Goal: Task Accomplishment & Management: Manage account settings

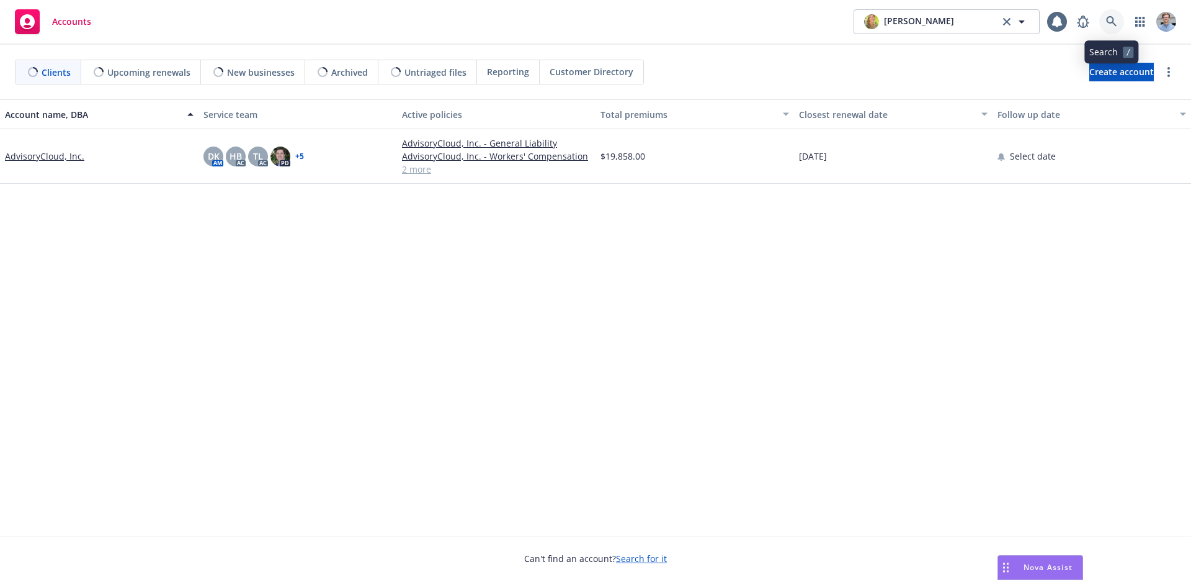
click at [1108, 20] on icon at bounding box center [1111, 21] width 11 height 11
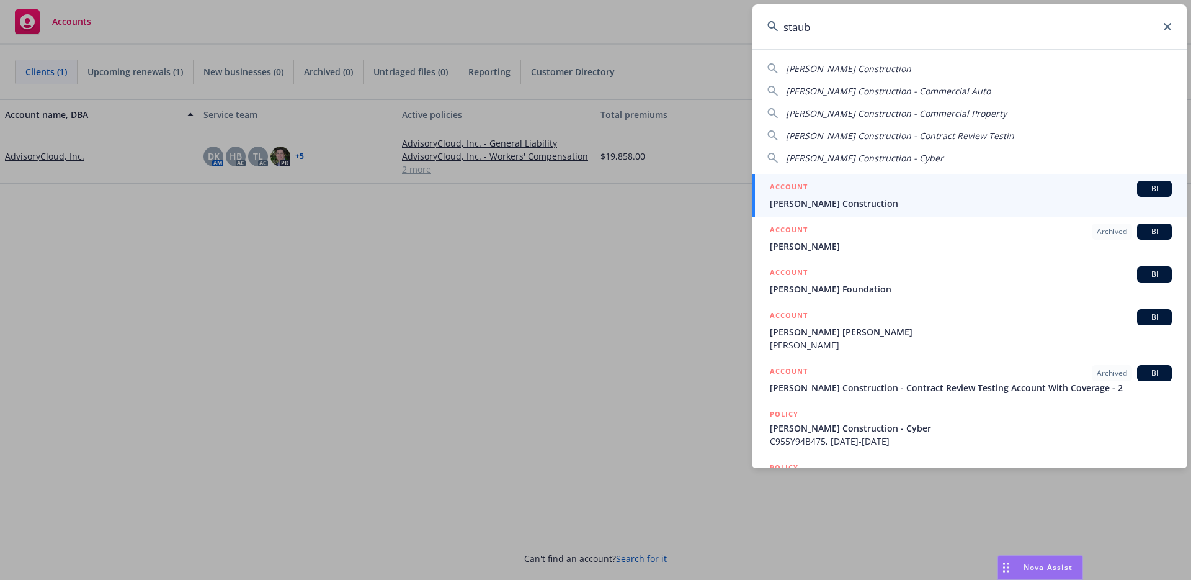
type input "staub"
click at [955, 186] on div "ACCOUNT BI" at bounding box center [971, 189] width 402 height 16
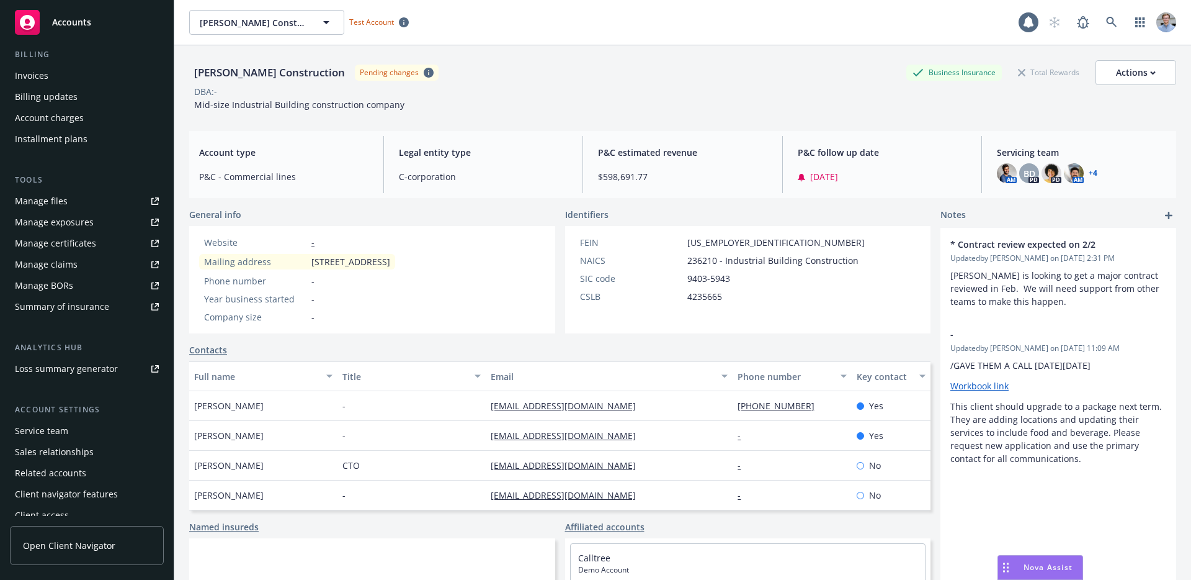
scroll to position [250, 0]
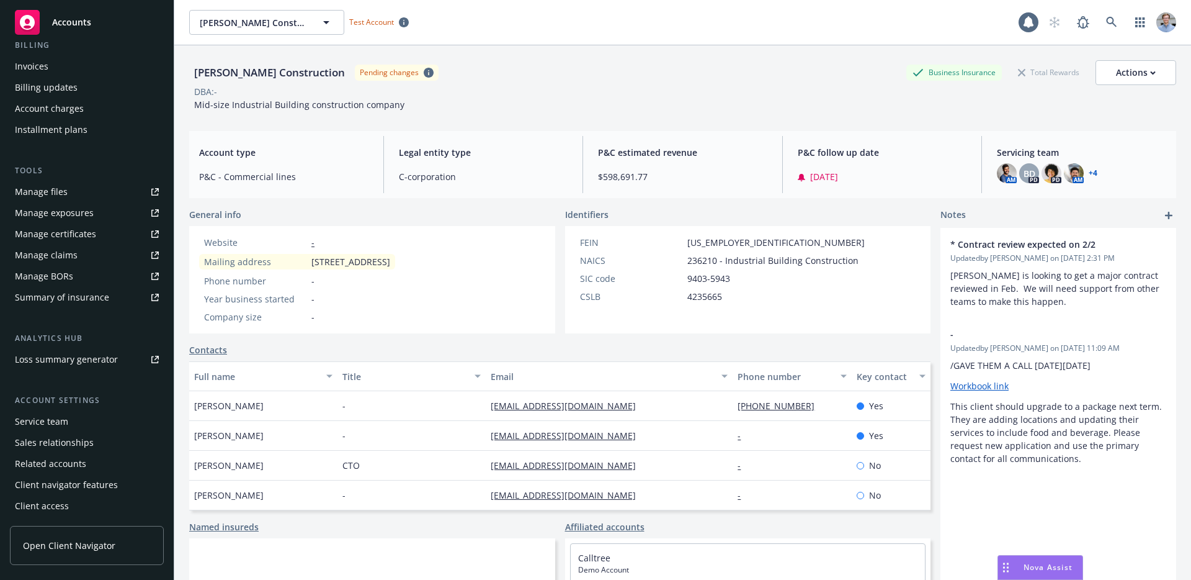
click at [57, 497] on div "Client access" at bounding box center [42, 506] width 54 height 20
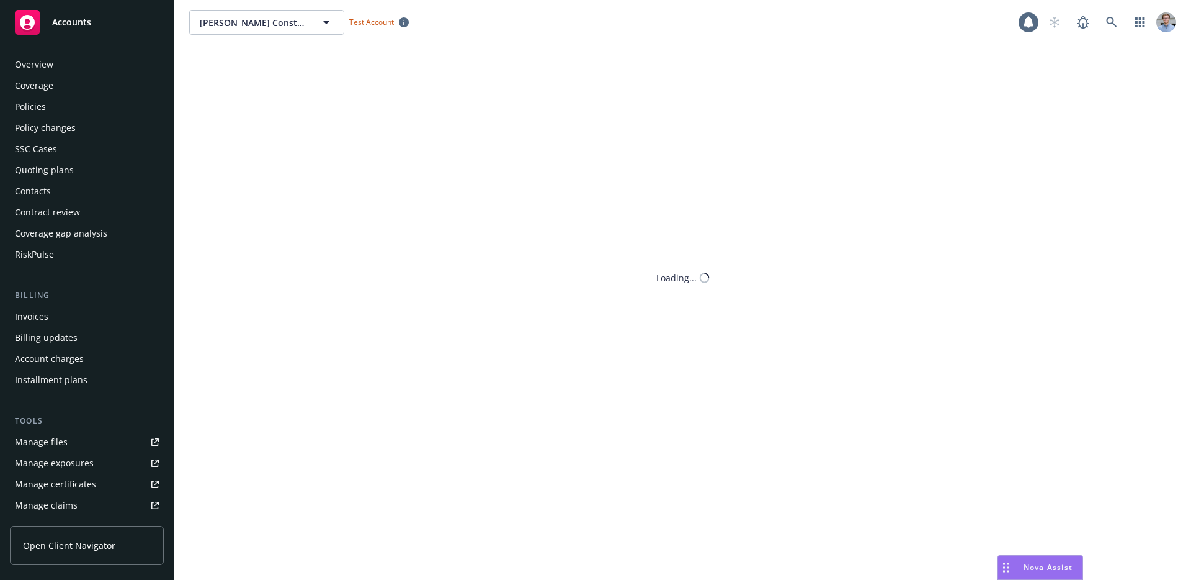
scroll to position [250, 0]
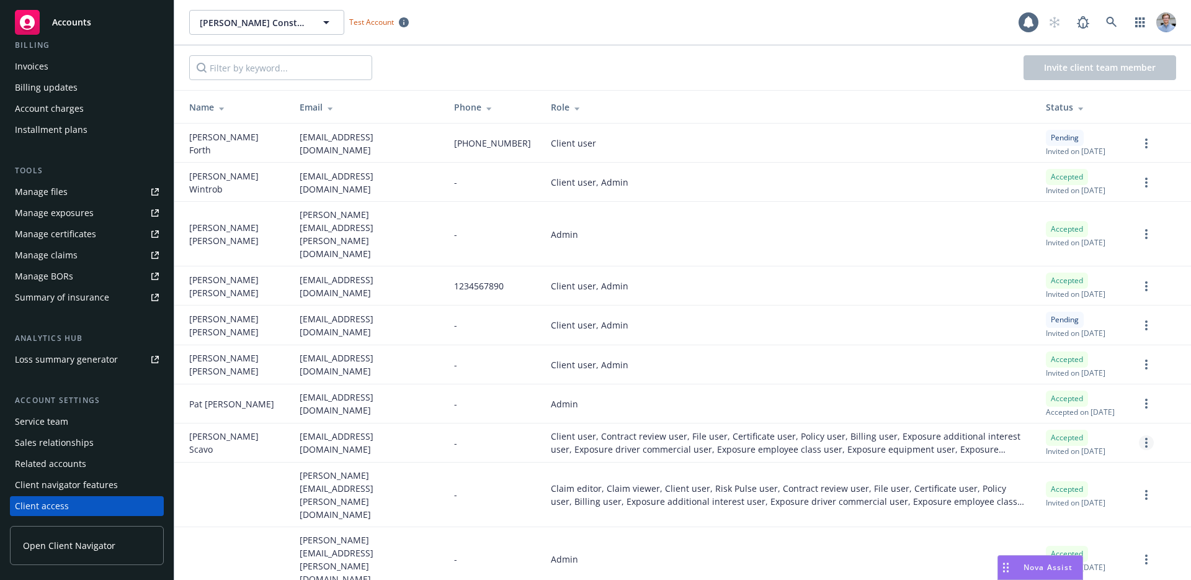
click at [1139, 450] on link "more" at bounding box center [1146, 442] width 15 height 15
click at [1145, 447] on icon "more" at bounding box center [1146, 442] width 2 height 10
click at [213, 455] on span "Steve Scavo" at bounding box center [234, 442] width 91 height 26
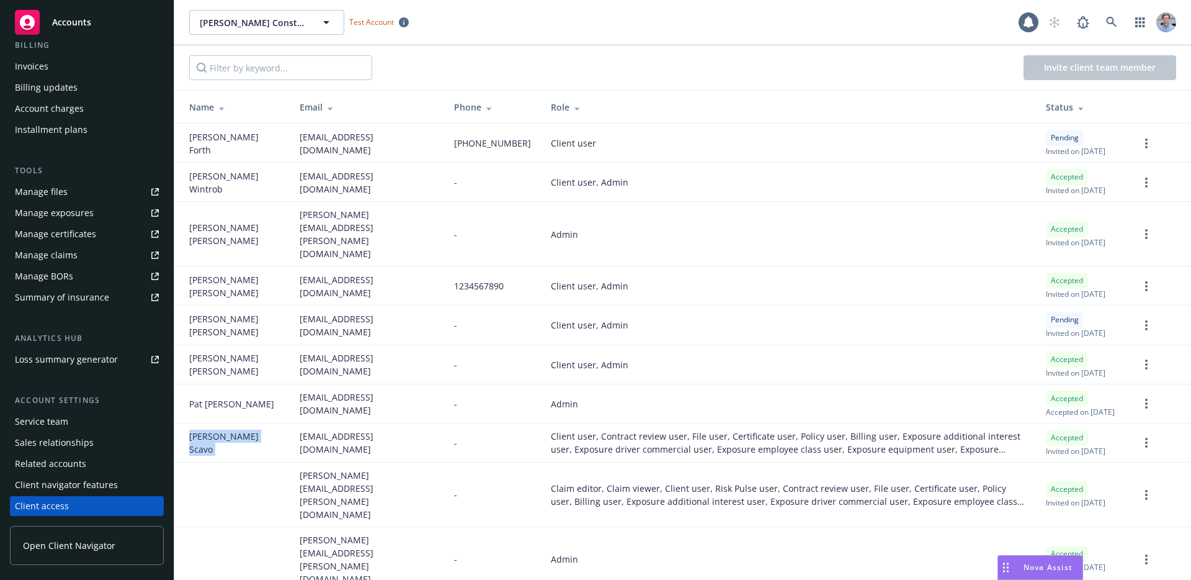
copy span "Steve Scavo"
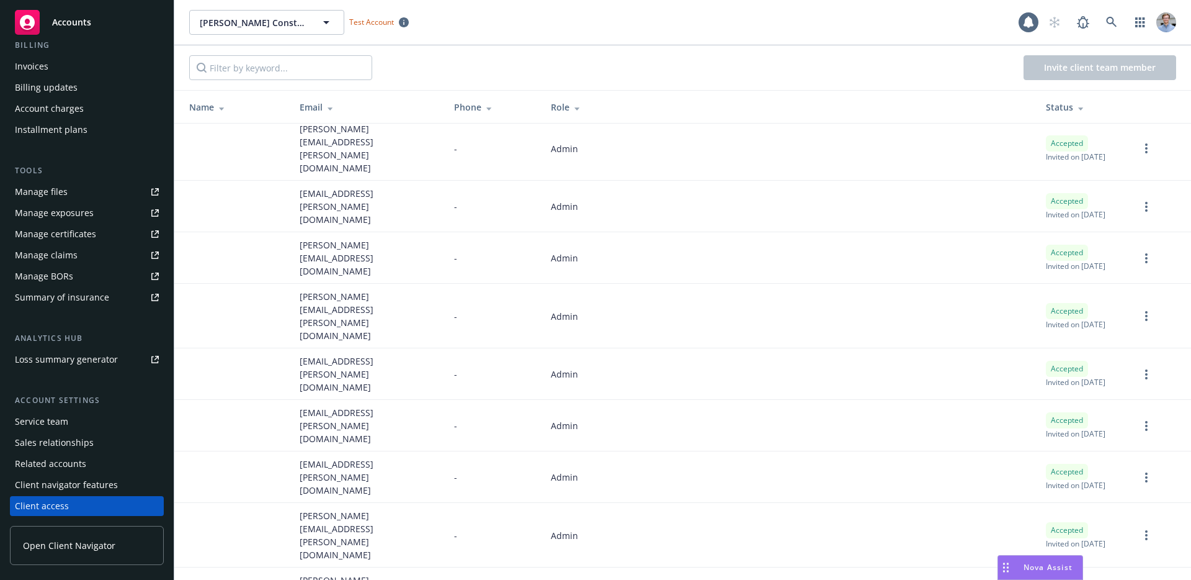
scroll to position [932, 0]
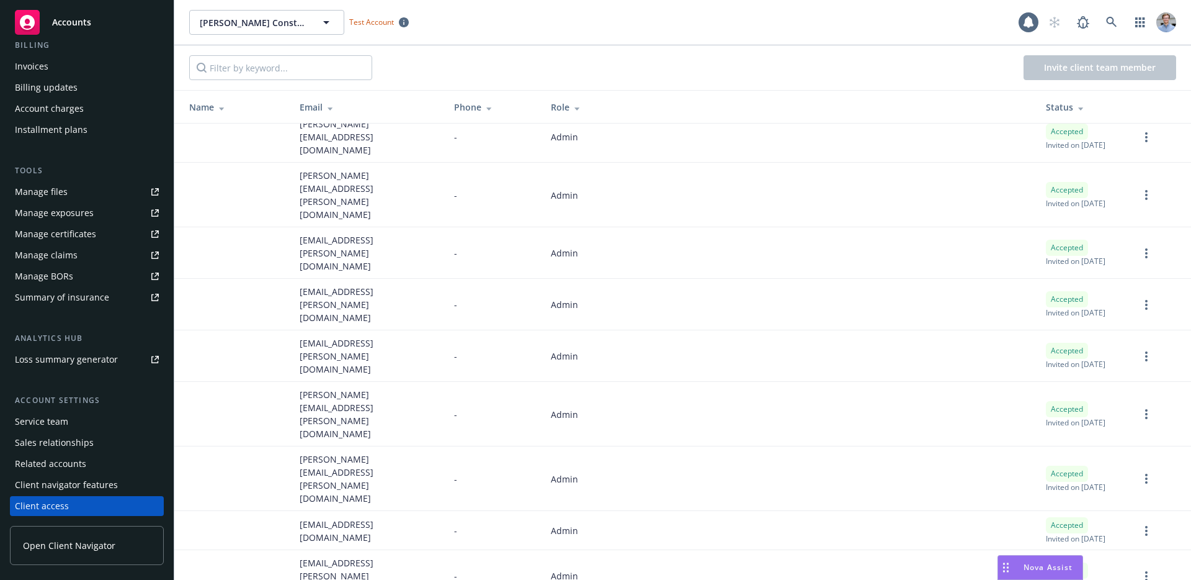
click at [1127, 541] on link "Cancel invitation" at bounding box center [1098, 538] width 109 height 25
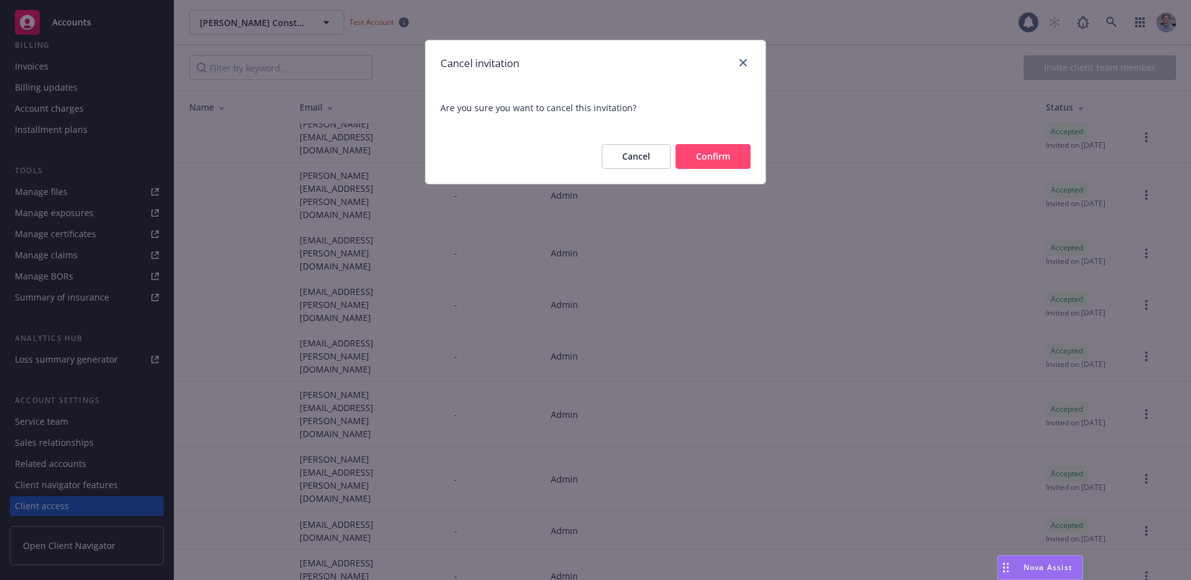
click at [725, 164] on button "Confirm" at bounding box center [713, 156] width 75 height 25
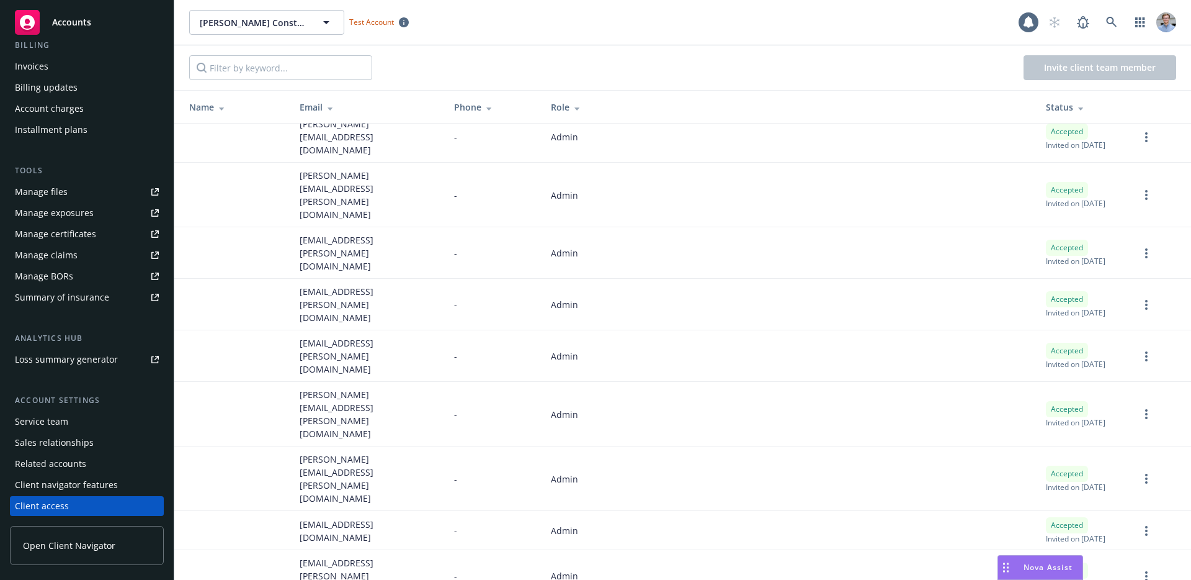
scroll to position [882, 0]
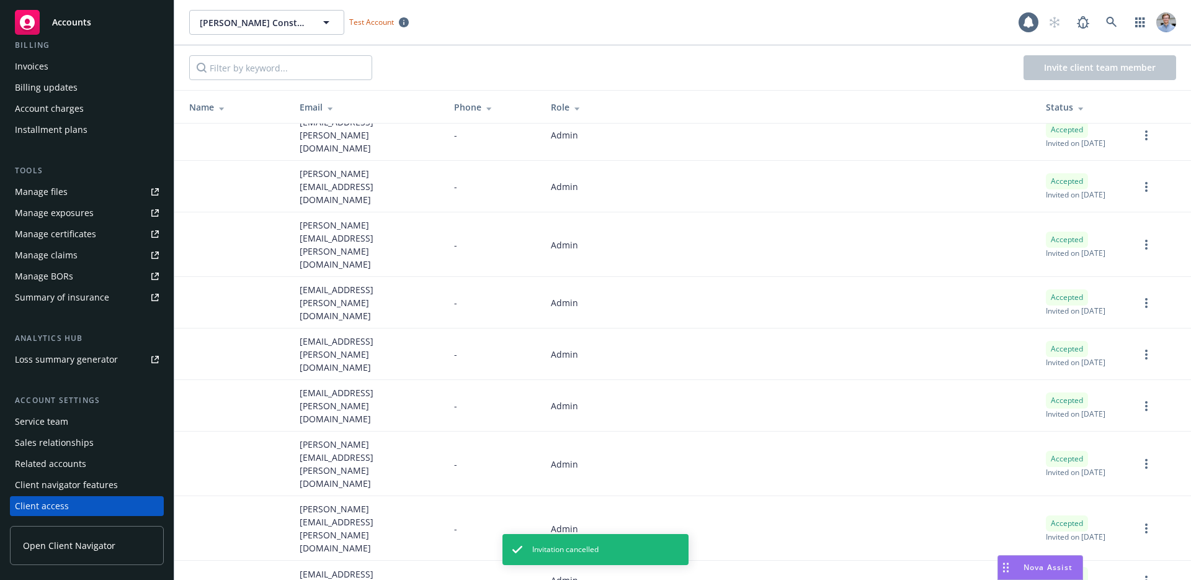
click at [1111, 539] on link "Remove team member" at bounding box center [1081, 543] width 145 height 25
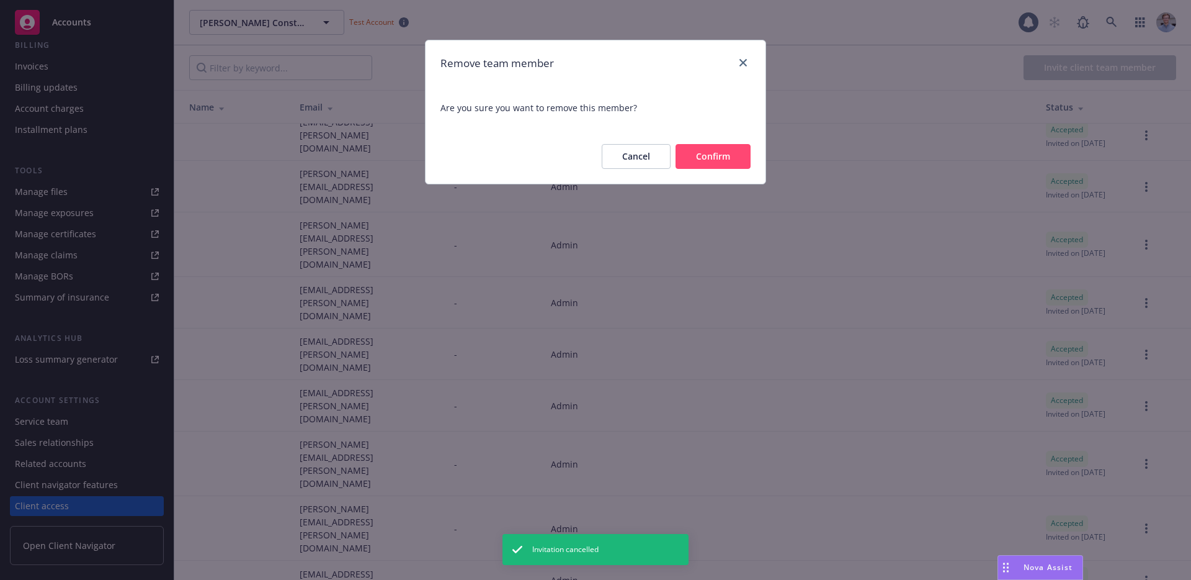
click at [719, 150] on button "Confirm" at bounding box center [713, 156] width 75 height 25
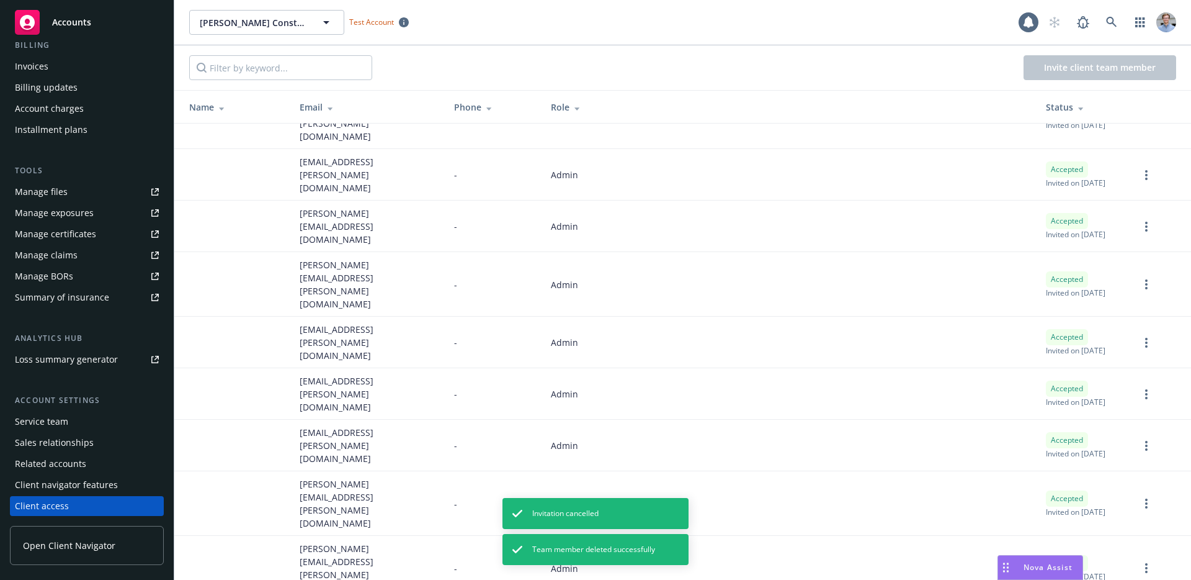
click at [1087, 491] on link "Remove team member" at bounding box center [1081, 494] width 145 height 25
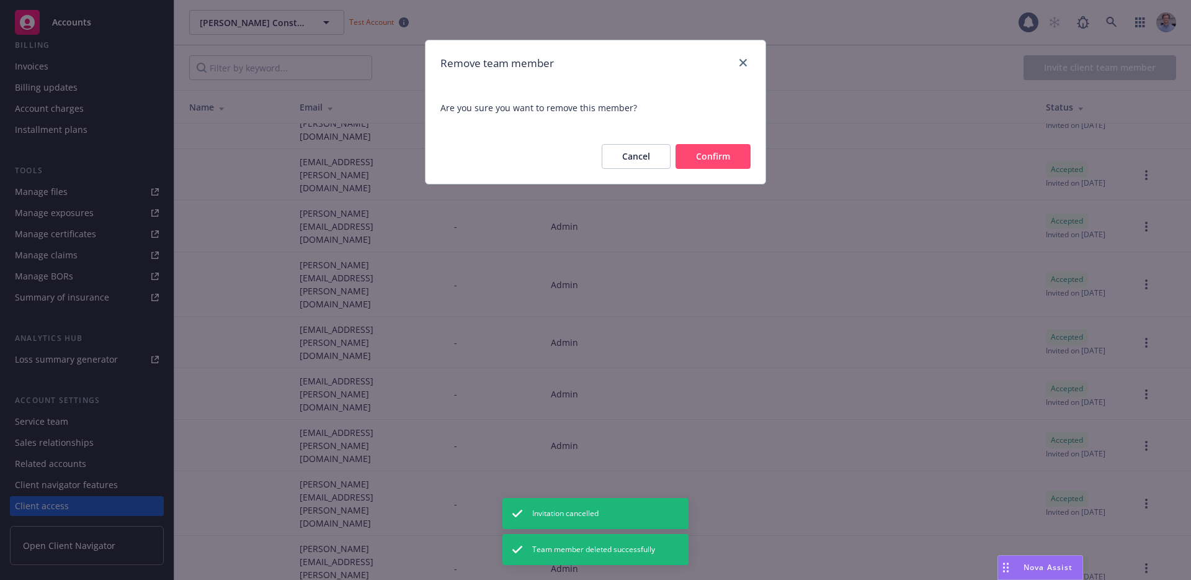
click at [701, 150] on button "Confirm" at bounding box center [713, 156] width 75 height 25
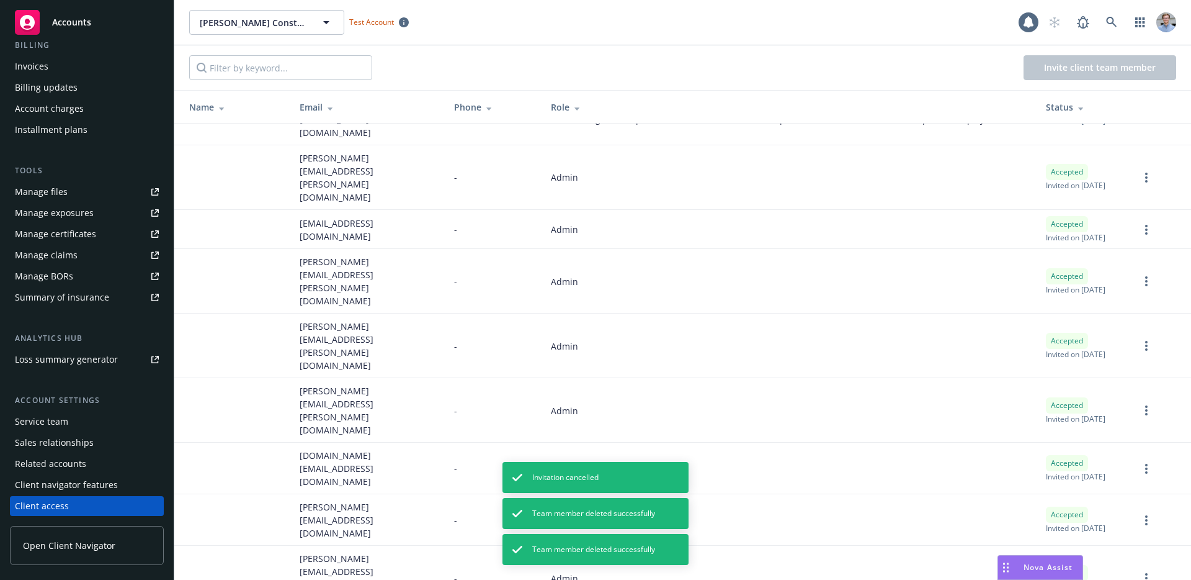
scroll to position [380, 0]
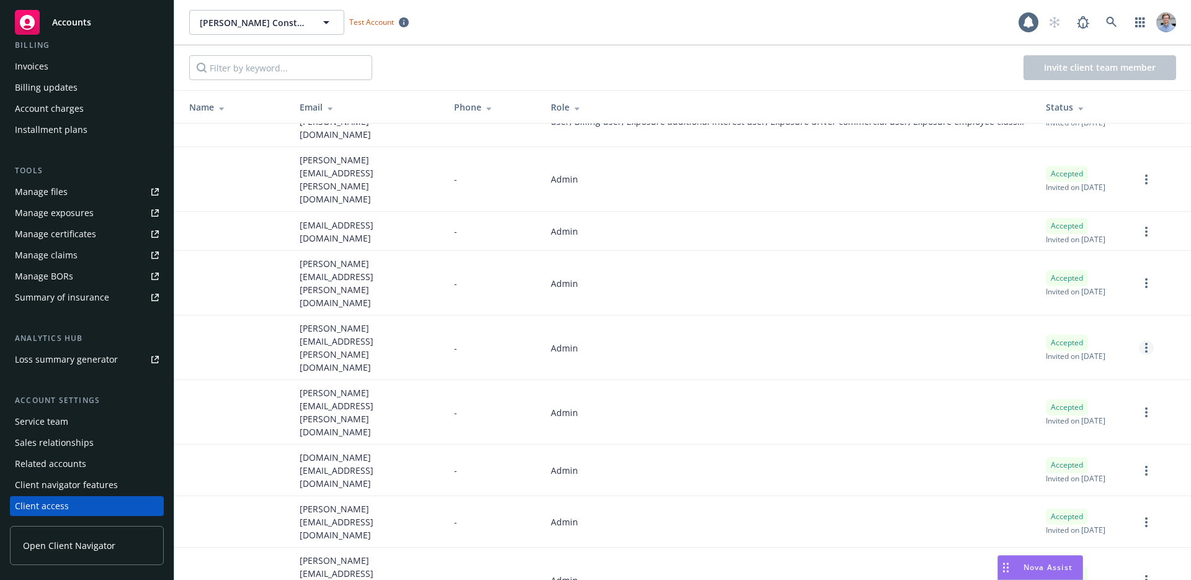
click at [1139, 340] on link "more" at bounding box center [1146, 347] width 15 height 15
click at [1068, 418] on link "Remove team member" at bounding box center [1072, 423] width 145 height 25
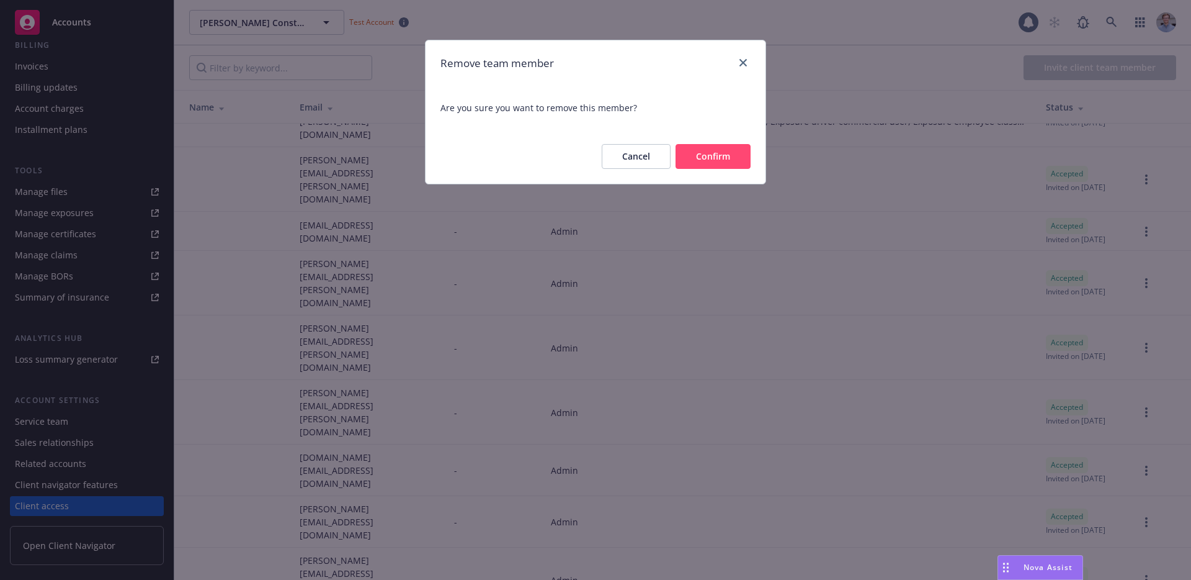
click at [701, 148] on button "Confirm" at bounding box center [713, 156] width 75 height 25
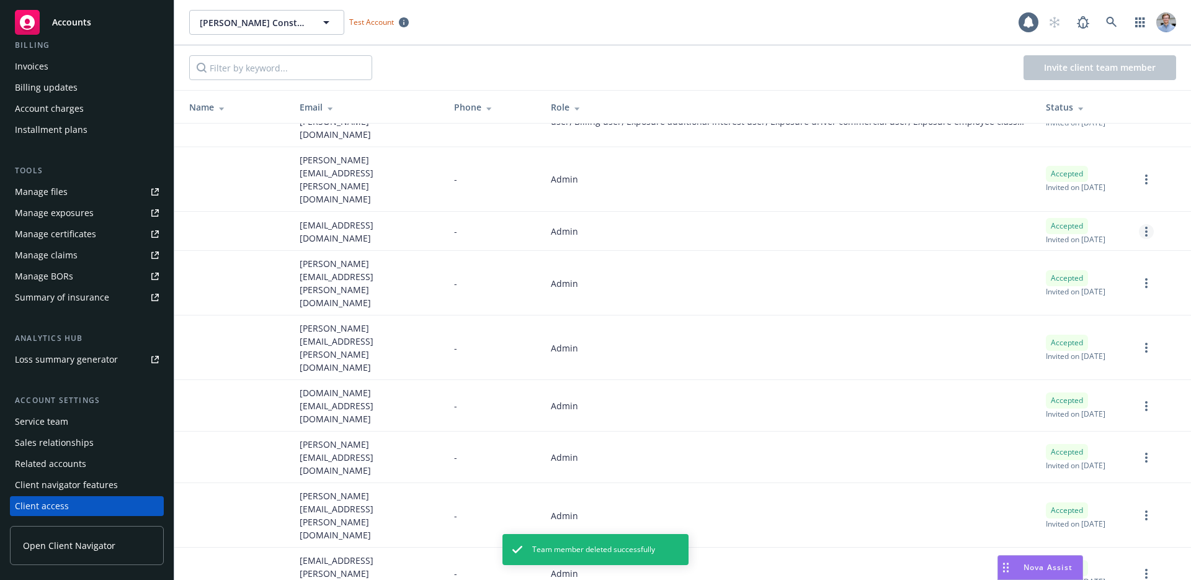
click at [1145, 226] on circle "more" at bounding box center [1146, 227] width 2 height 2
click at [1083, 323] on link "Remove team member" at bounding box center [1072, 324] width 145 height 25
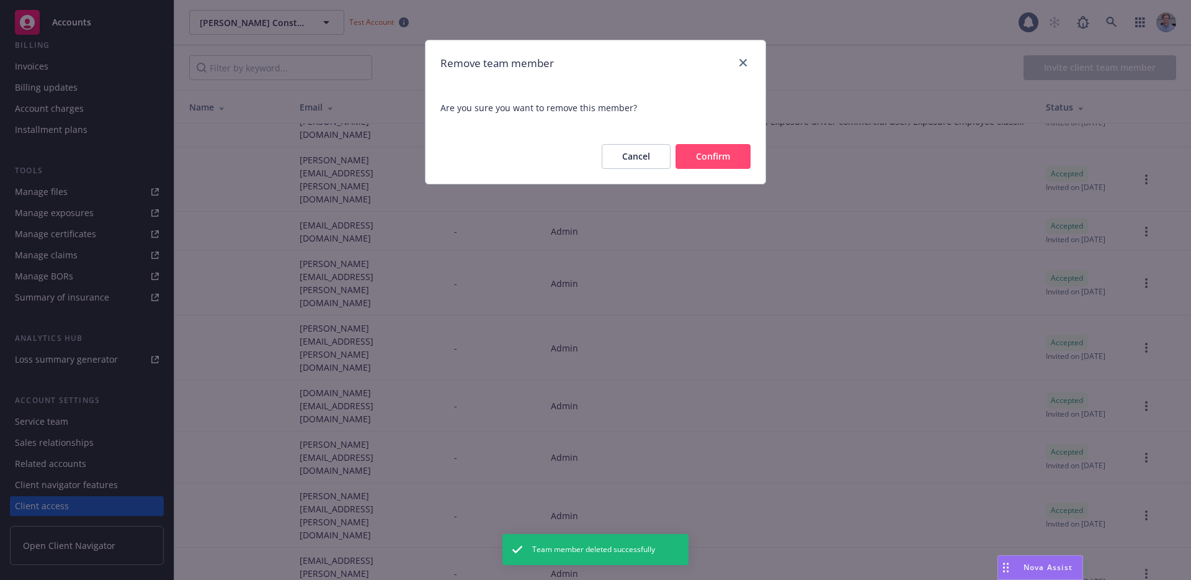
click at [714, 157] on button "Confirm" at bounding box center [713, 156] width 75 height 25
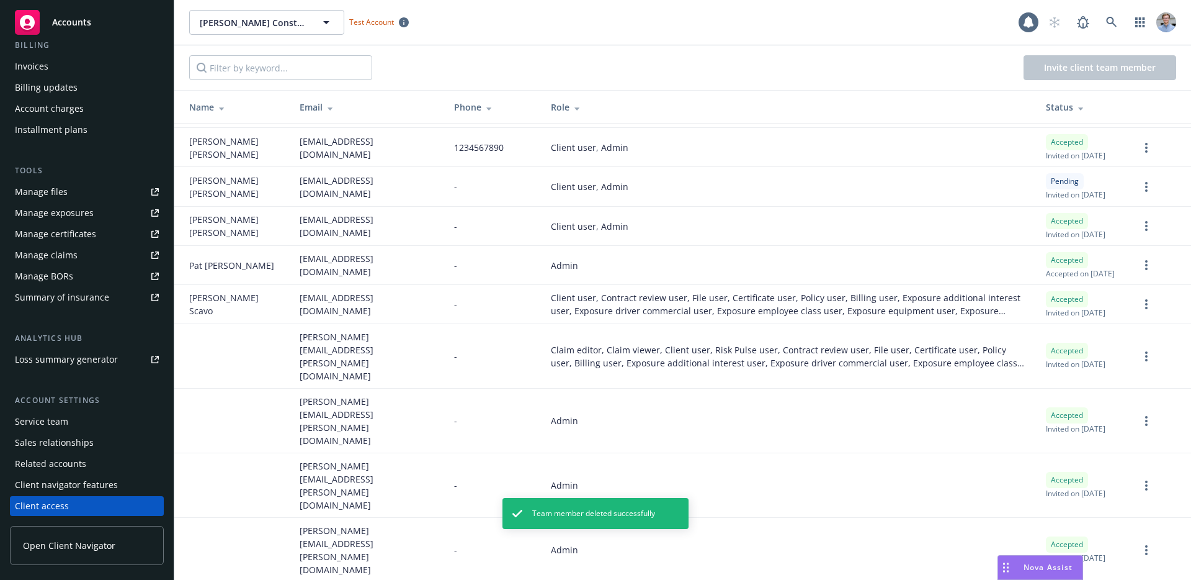
scroll to position [0, 0]
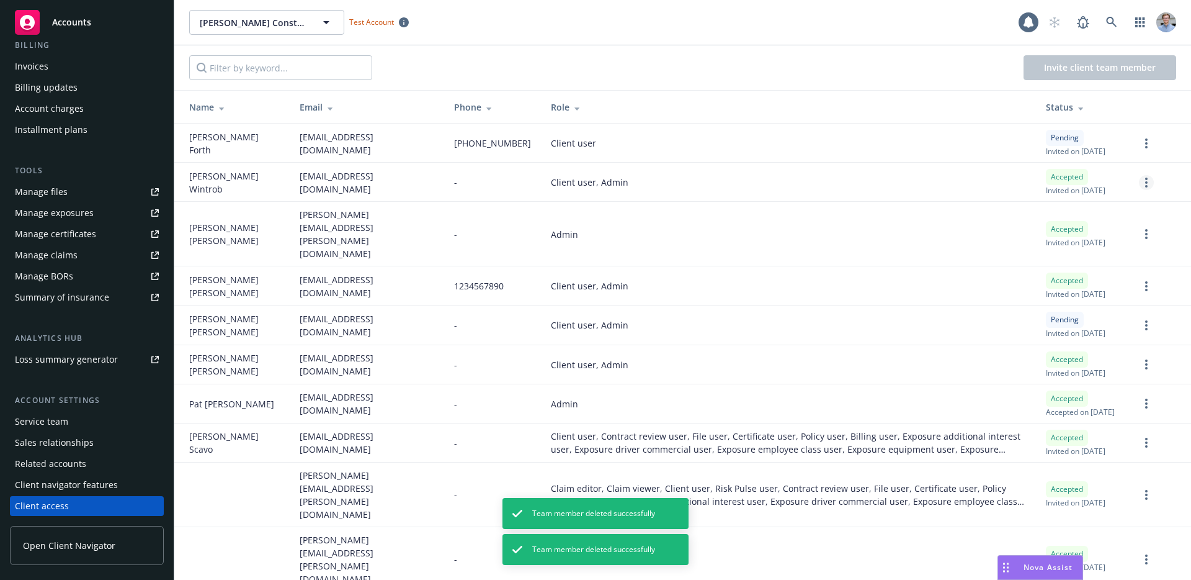
click at [1139, 176] on link "more" at bounding box center [1146, 182] width 15 height 15
click at [1072, 259] on link "Edit permissions" at bounding box center [1072, 257] width 145 height 25
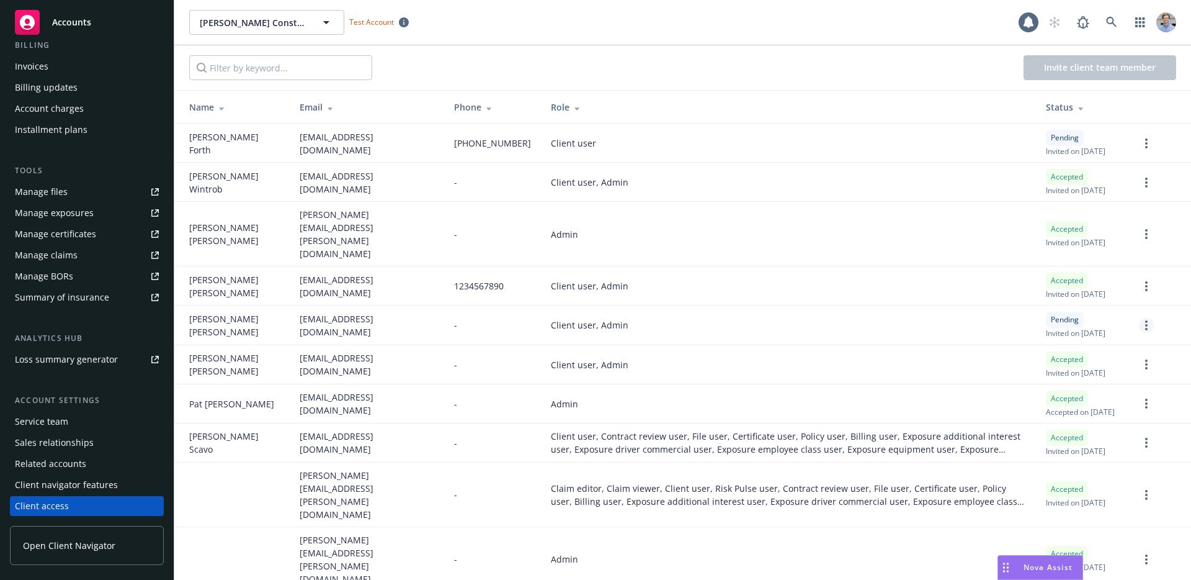
click at [1139, 318] on link "more" at bounding box center [1146, 325] width 15 height 15
click at [1103, 374] on link "Cancel invitation" at bounding box center [1089, 376] width 109 height 25
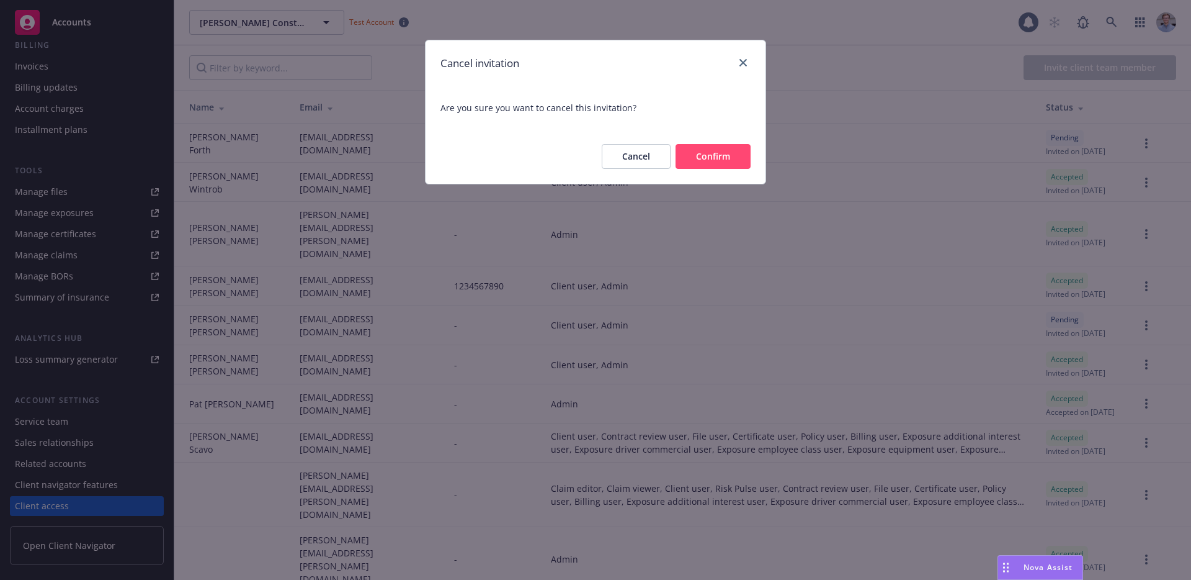
click at [728, 157] on button "Confirm" at bounding box center [713, 156] width 75 height 25
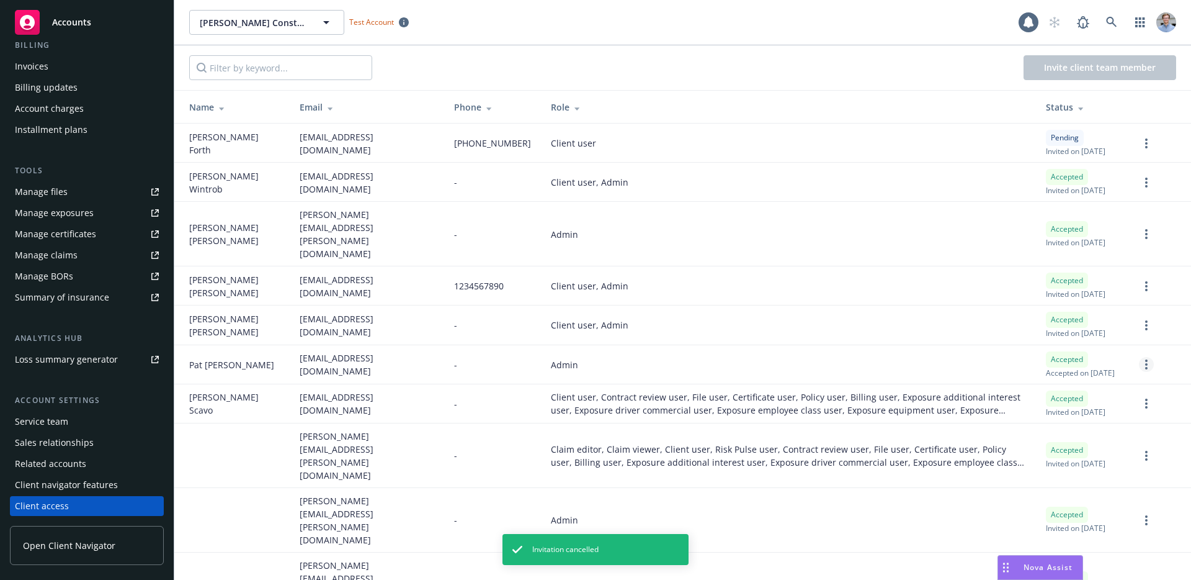
click at [1142, 362] on link "more" at bounding box center [1146, 364] width 15 height 15
click at [1100, 446] on link "Edit permissions" at bounding box center [1072, 440] width 145 height 25
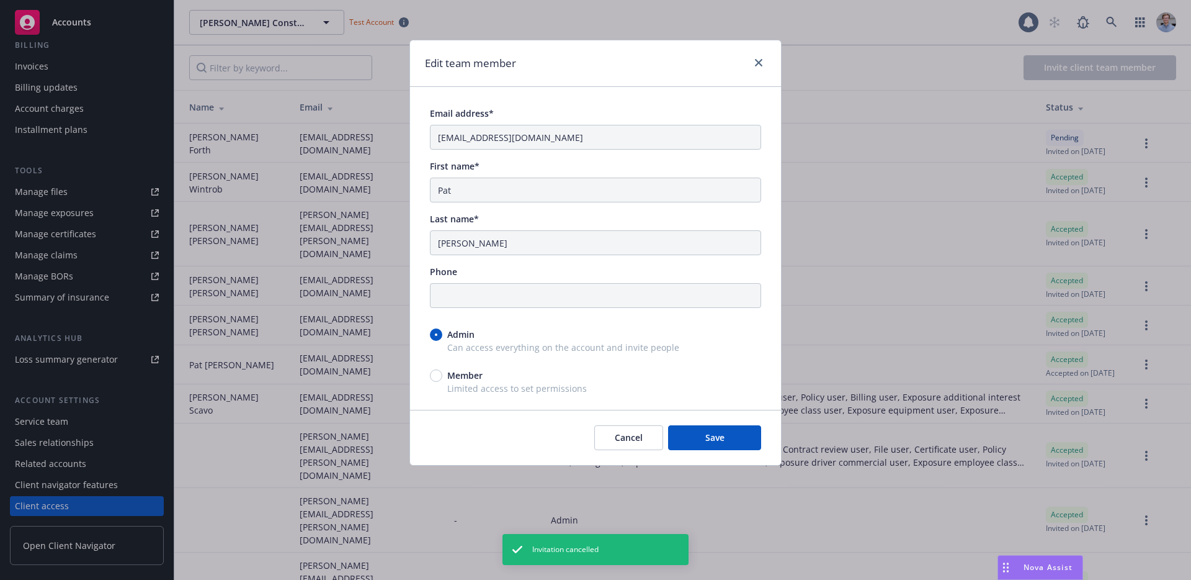
click at [450, 377] on span "Member" at bounding box center [464, 375] width 35 height 13
click at [442, 377] on input "Member" at bounding box center [436, 375] width 12 height 12
radio input "true"
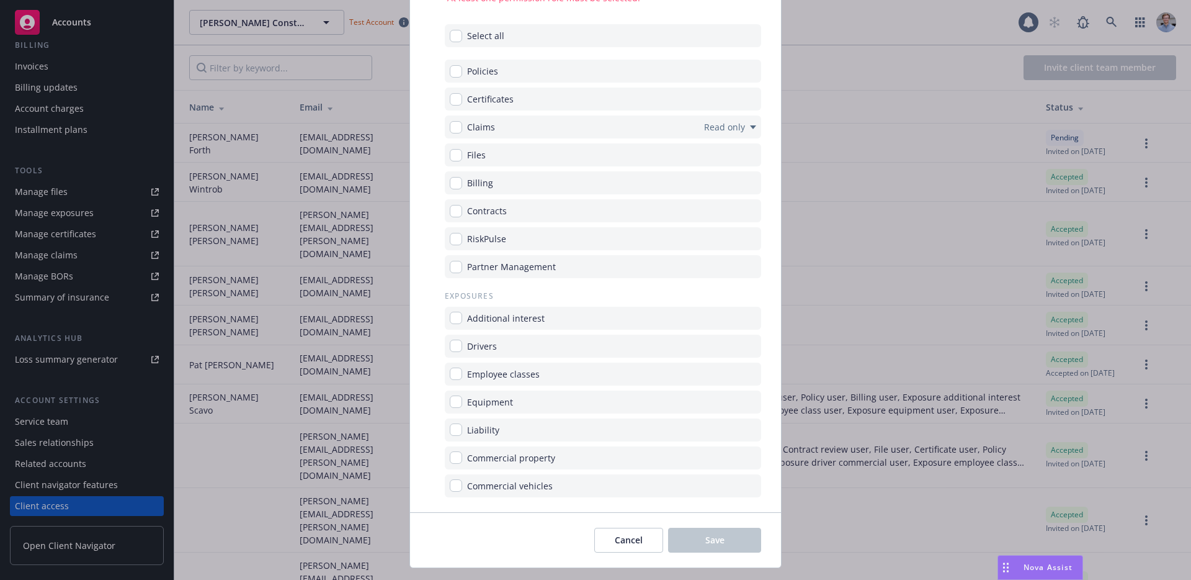
scroll to position [336, 0]
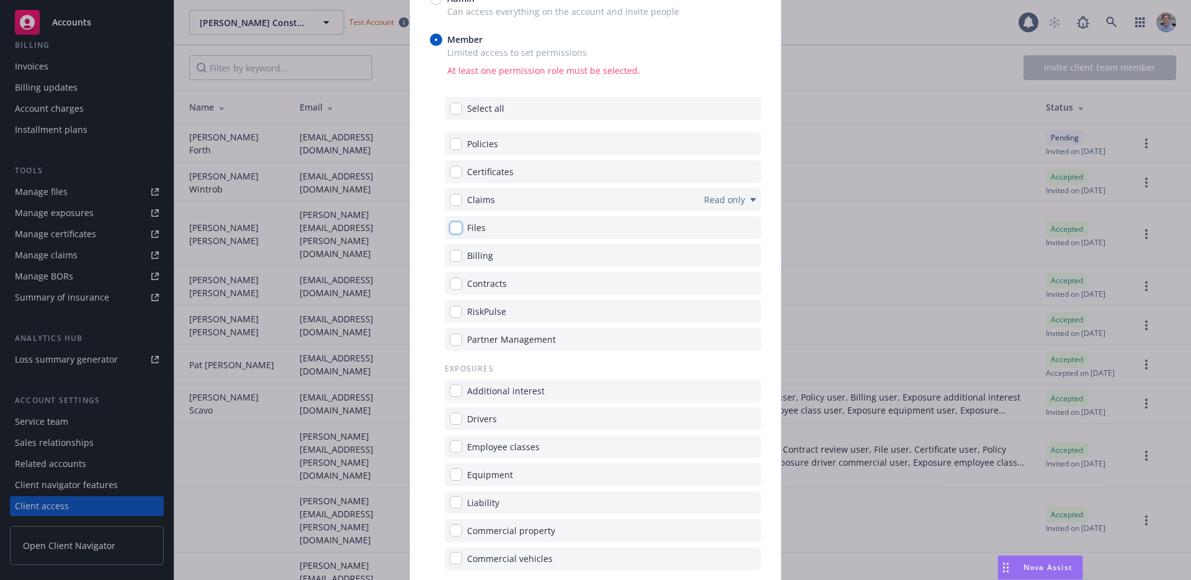
click at [455, 222] on input "checkbox" at bounding box center [456, 228] width 12 height 12
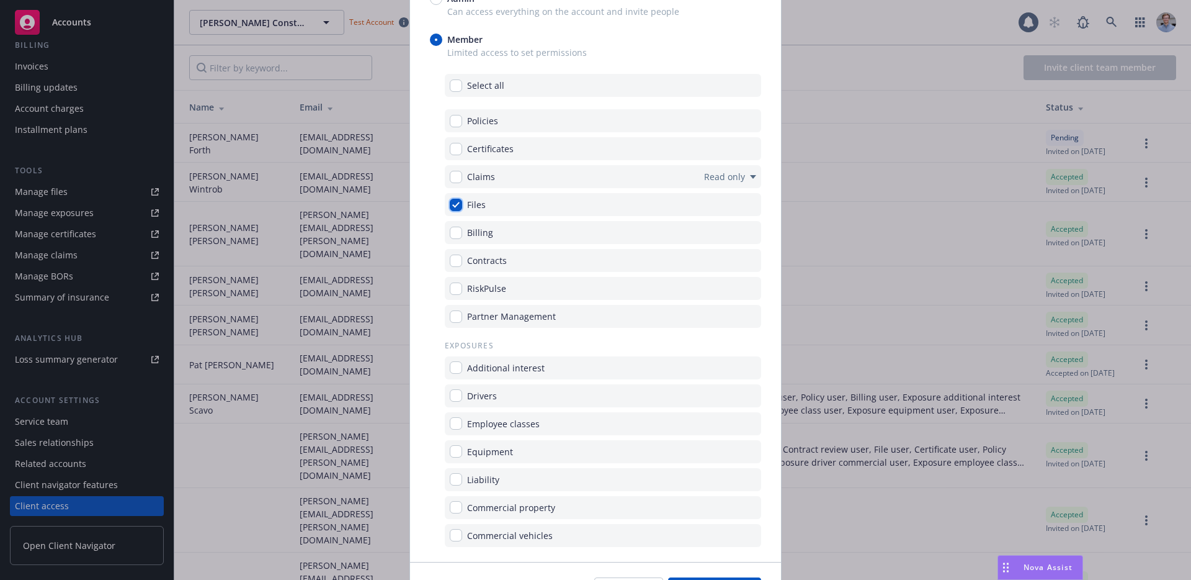
click at [450, 207] on input "checkbox" at bounding box center [456, 205] width 12 height 12
checkbox input "false"
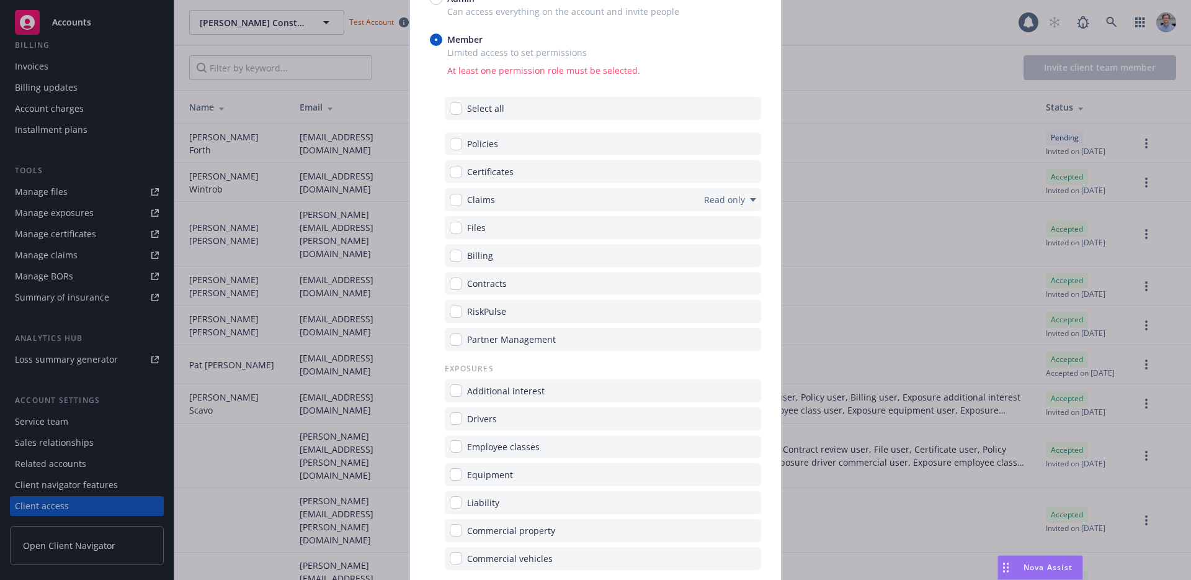
click at [690, 199] on div "Claims Read only" at bounding box center [603, 199] width 316 height 23
click at [728, 199] on span "Read only" at bounding box center [724, 199] width 41 height 13
click at [745, 199] on div "Read only" at bounding box center [730, 199] width 52 height 13
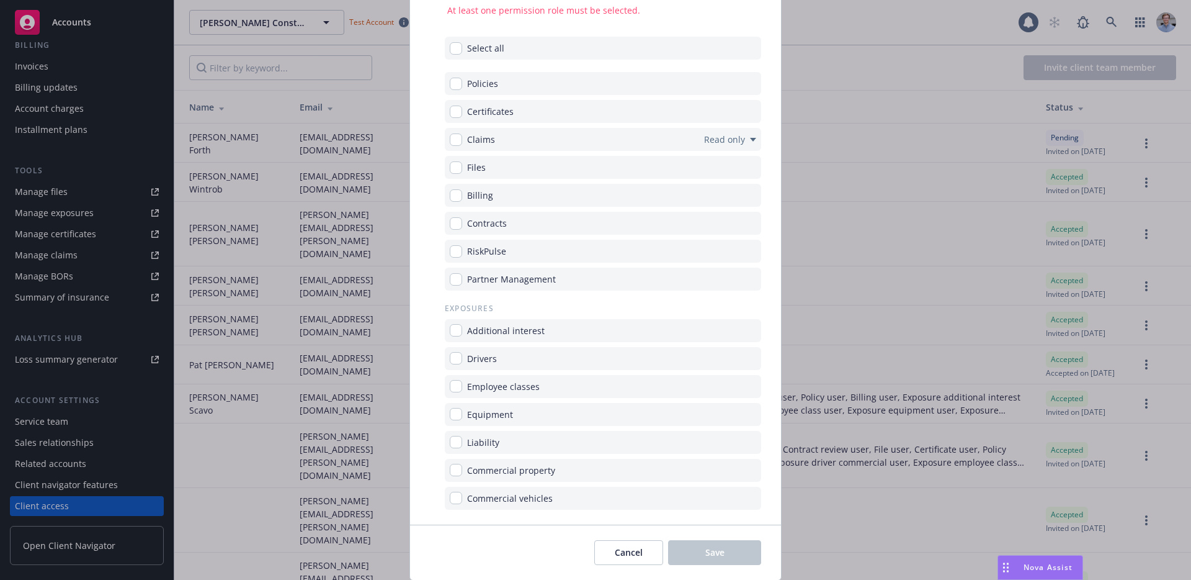
scroll to position [395, 0]
click at [607, 544] on button "Cancel" at bounding box center [628, 552] width 69 height 25
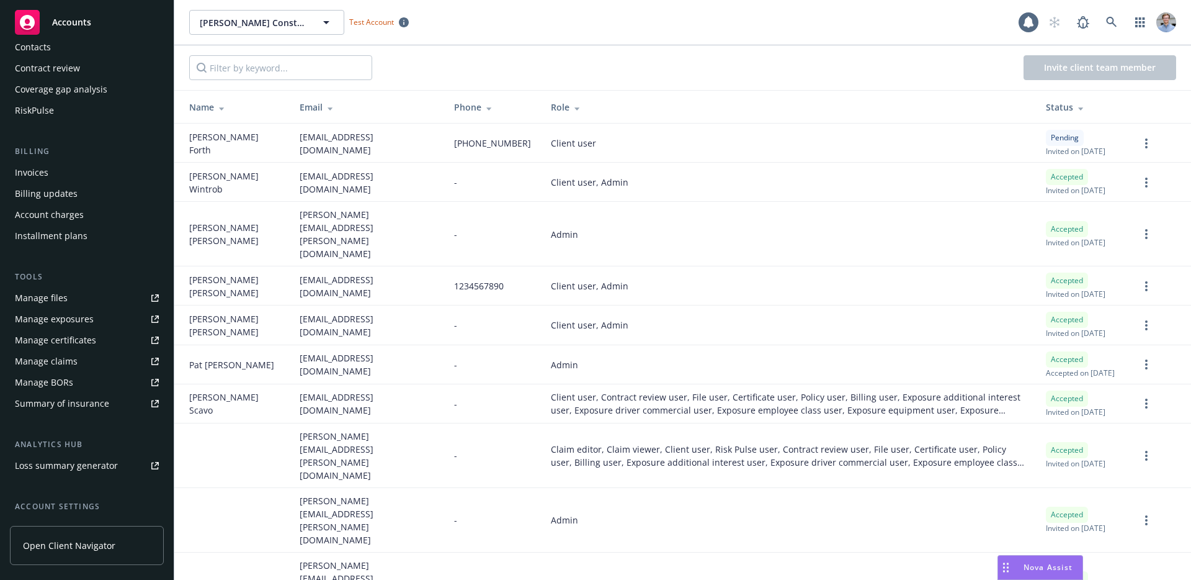
scroll to position [0, 0]
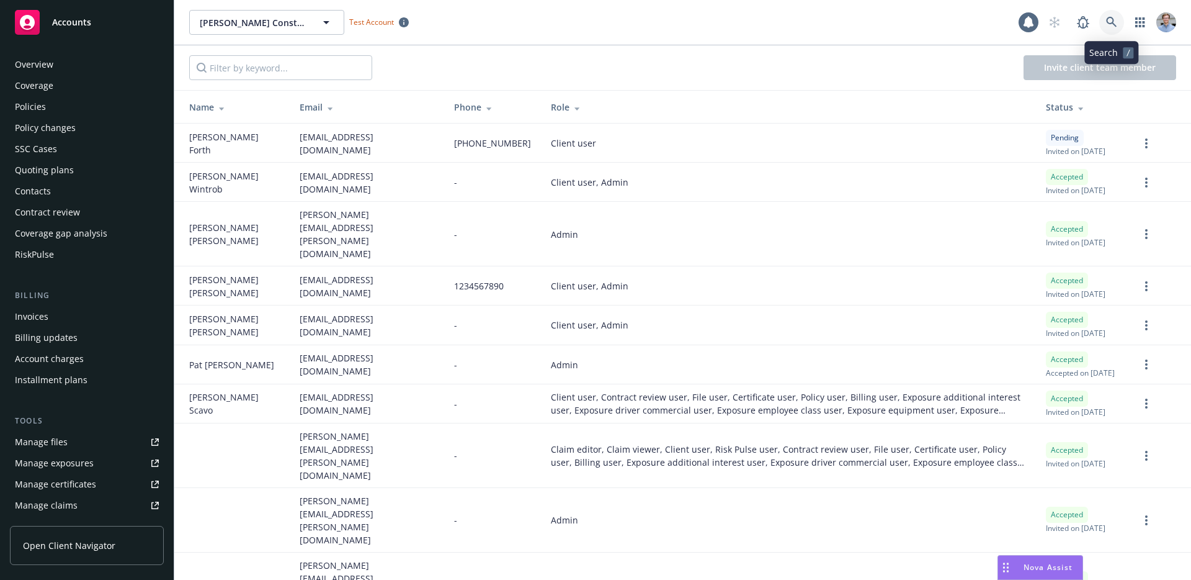
click at [1117, 22] on link at bounding box center [1111, 22] width 25 height 25
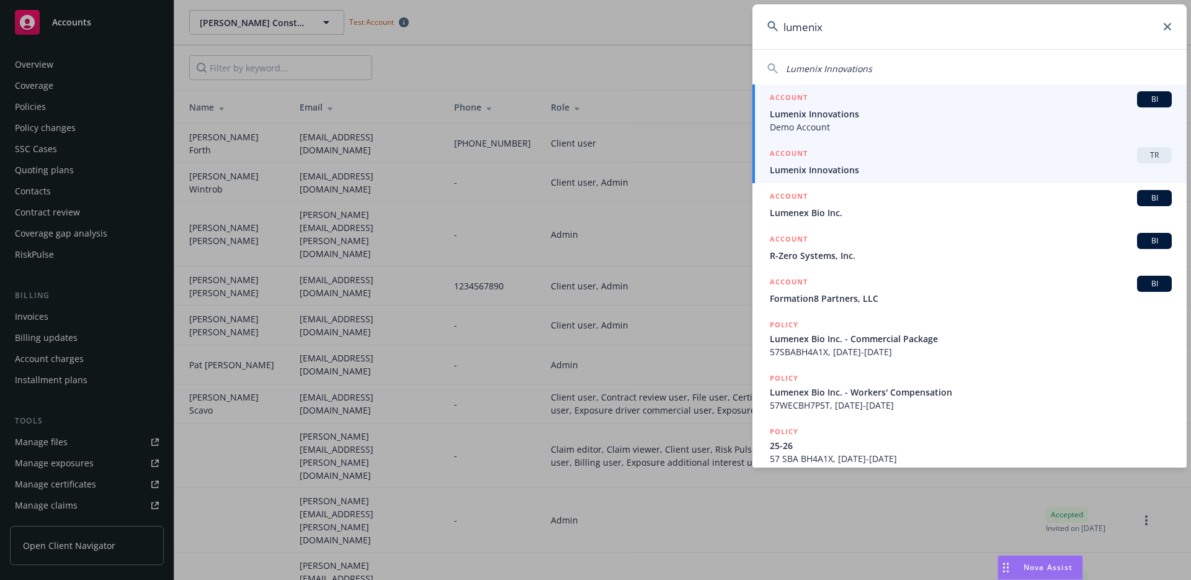
type input "lumenix"
click at [982, 166] on span "Lumenix Innovations" at bounding box center [971, 169] width 402 height 13
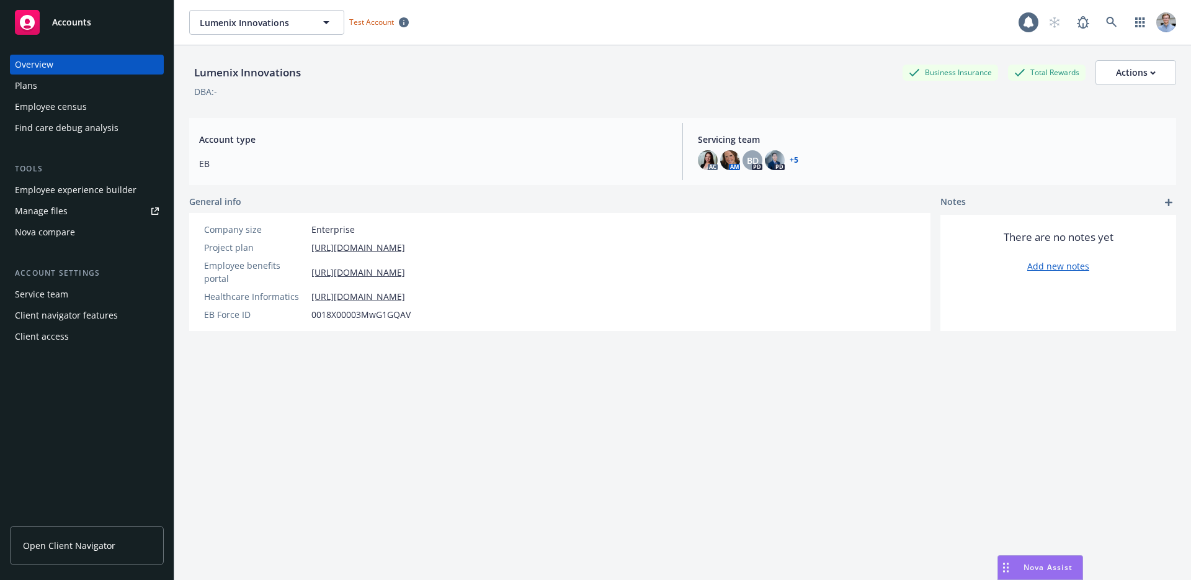
click at [97, 331] on div "Client access" at bounding box center [87, 336] width 144 height 20
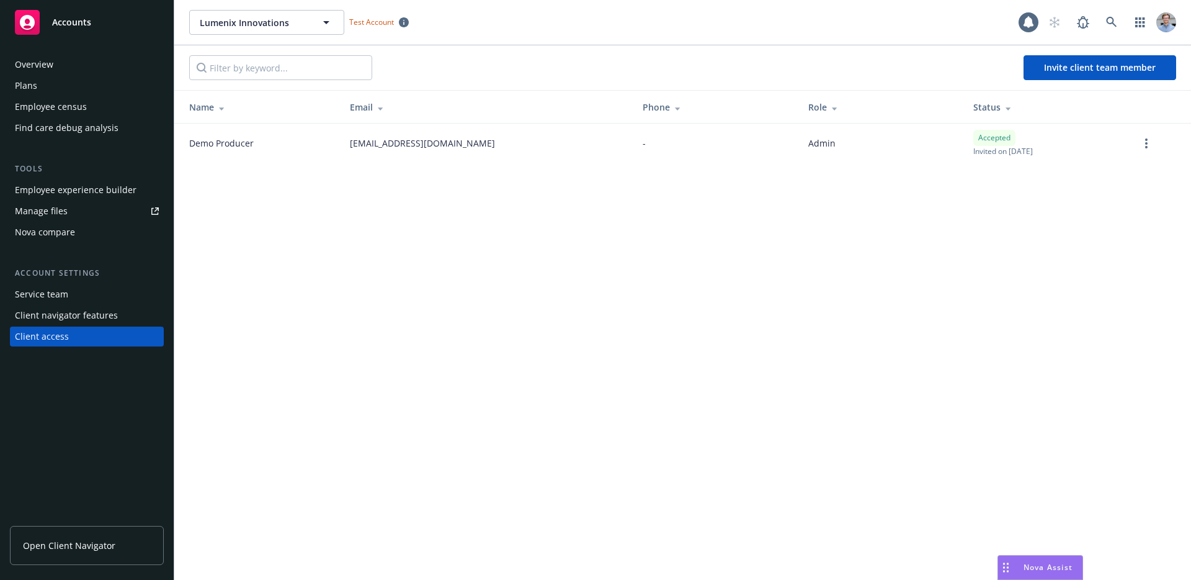
click at [1130, 135] on td at bounding box center [1160, 142] width 62 height 39
click at [1139, 141] on div at bounding box center [1146, 143] width 15 height 15
click at [1147, 146] on circle "more" at bounding box center [1146, 147] width 2 height 2
click at [1084, 222] on link "Edit permissions" at bounding box center [1081, 218] width 145 height 25
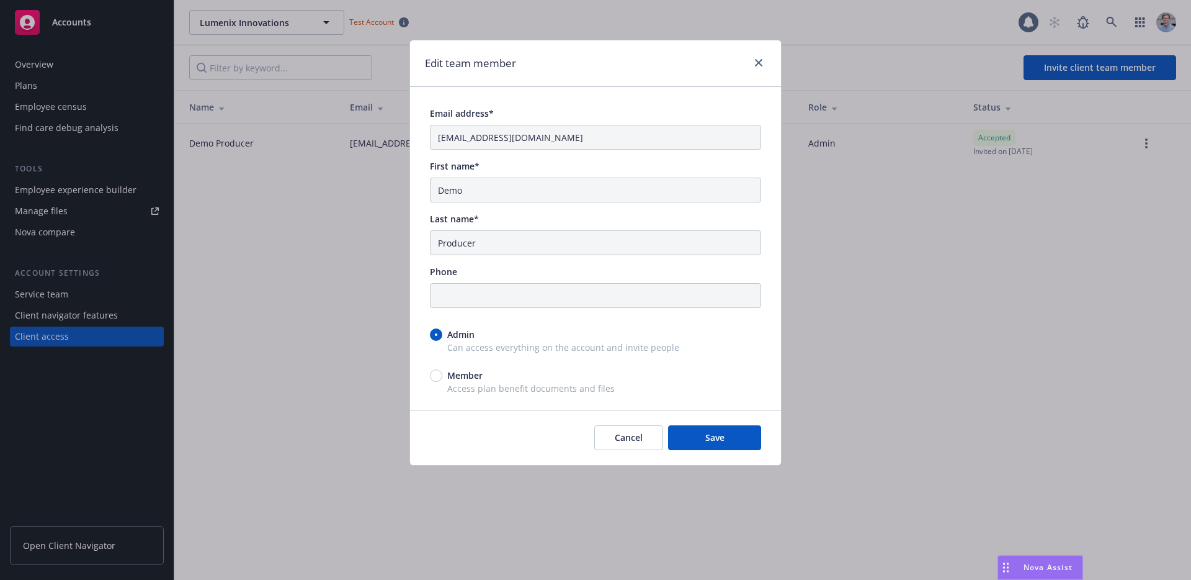
click at [472, 388] on span "Access plan benefit documents and files" at bounding box center [595, 388] width 331 height 13
click at [472, 374] on span "Member" at bounding box center [464, 375] width 35 height 13
click at [442, 374] on input "Member" at bounding box center [436, 375] width 12 height 12
radio input "true"
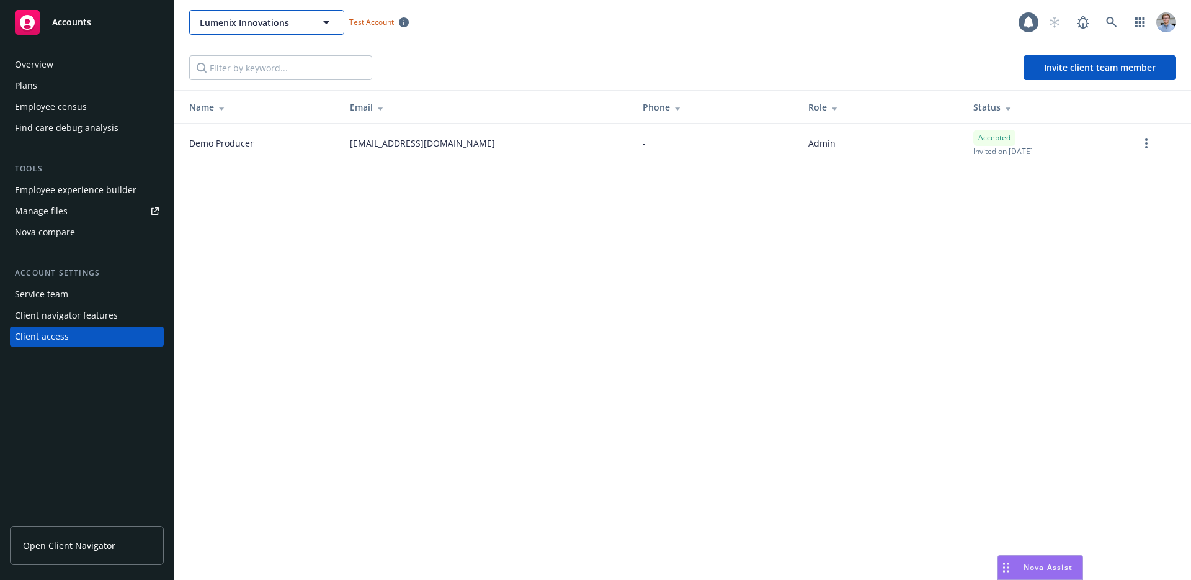
click at [226, 12] on button "Lumenix Innovations" at bounding box center [266, 22] width 155 height 25
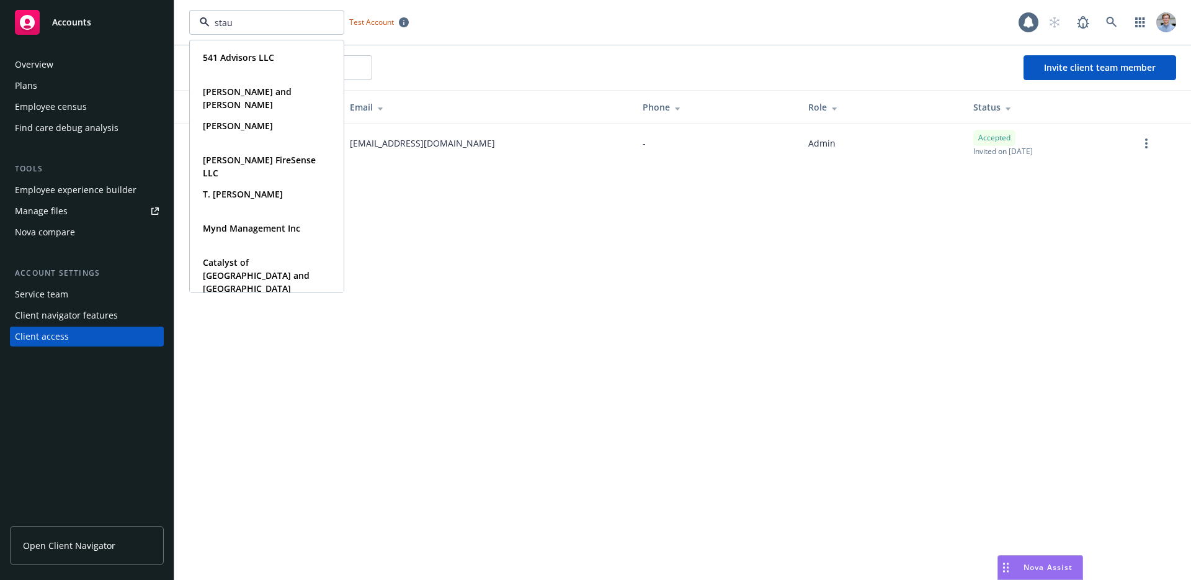
type input "staub"
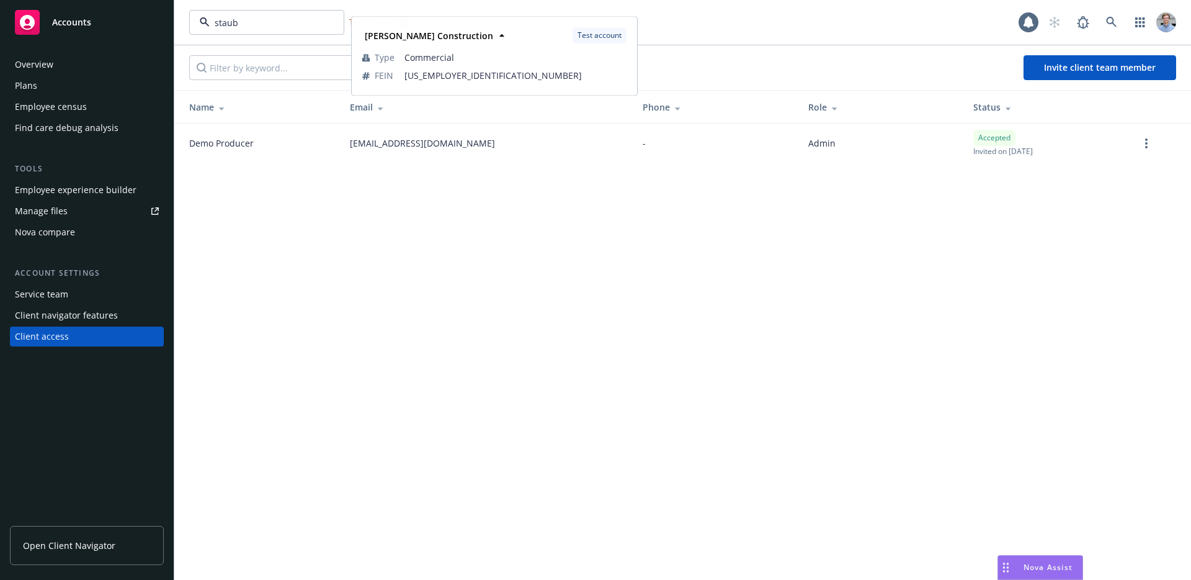
click at [213, 48] on div "Staub-Eckert Construction Type Commercial FEIN 67-3393897" at bounding box center [266, 64] width 153 height 46
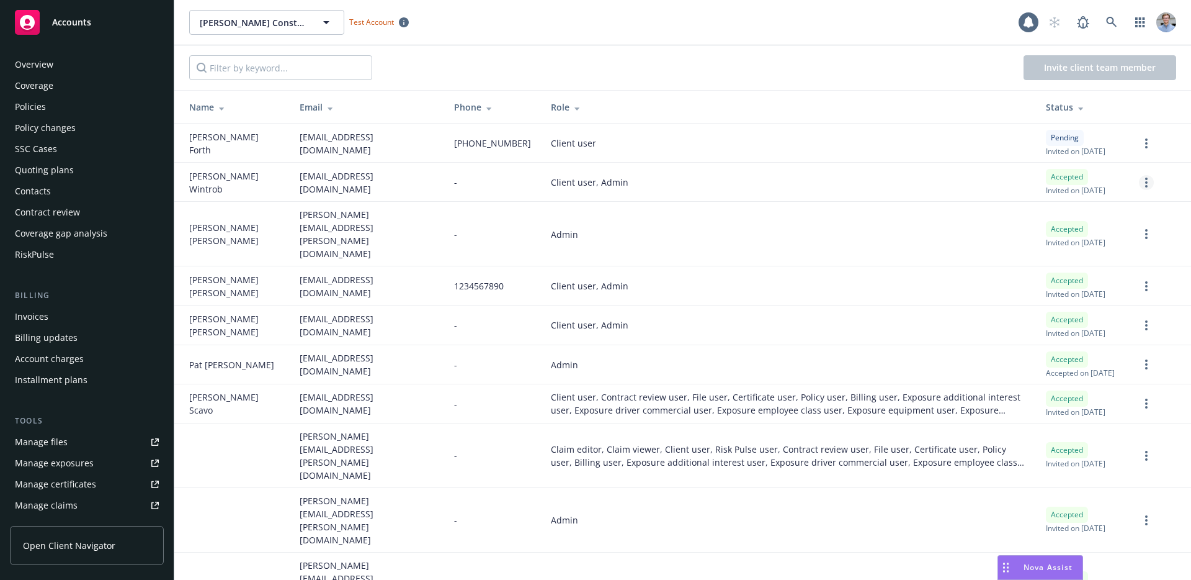
click at [1145, 184] on icon "more" at bounding box center [1146, 182] width 2 height 10
click at [1049, 256] on link "Edit permissions" at bounding box center [1072, 257] width 145 height 25
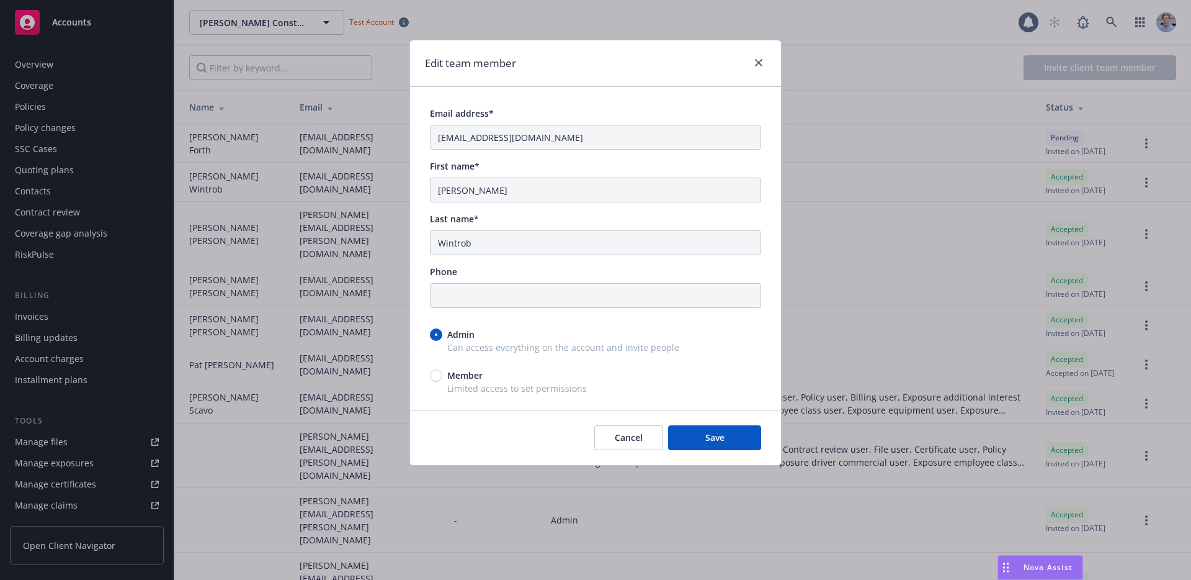
click at [450, 377] on span "Member" at bounding box center [464, 375] width 35 height 13
click at [442, 377] on input "Member" at bounding box center [436, 375] width 12 height 12
radio input "true"
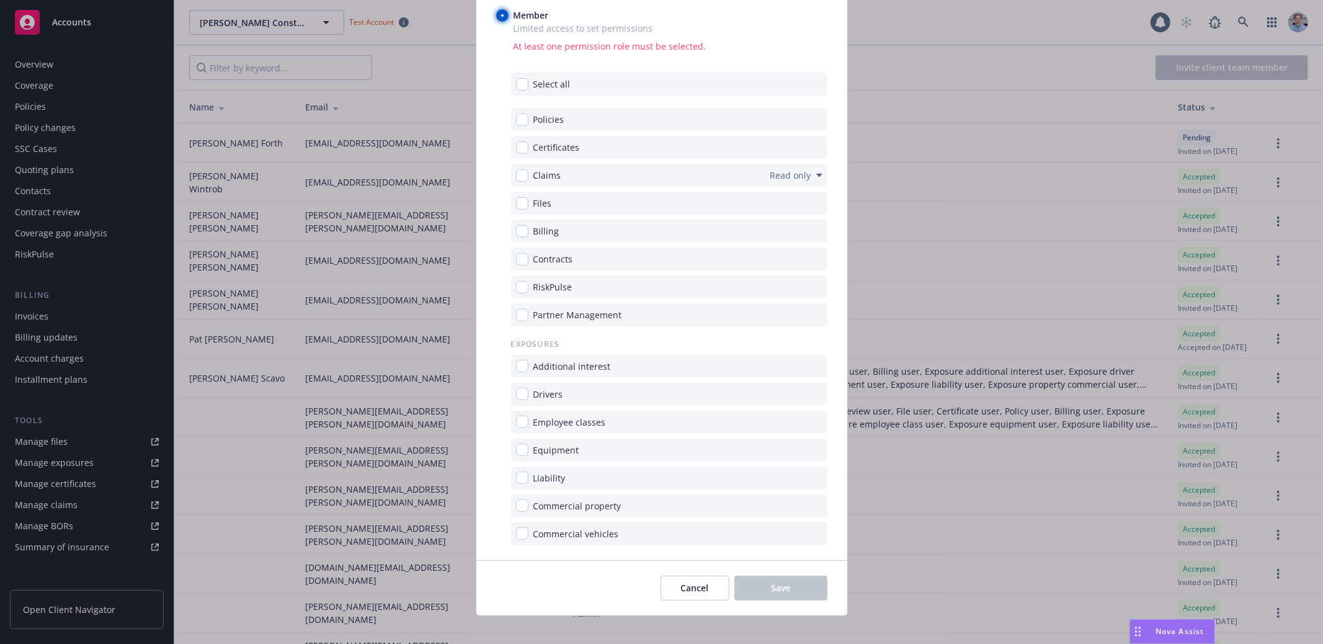
scroll to position [346, 0]
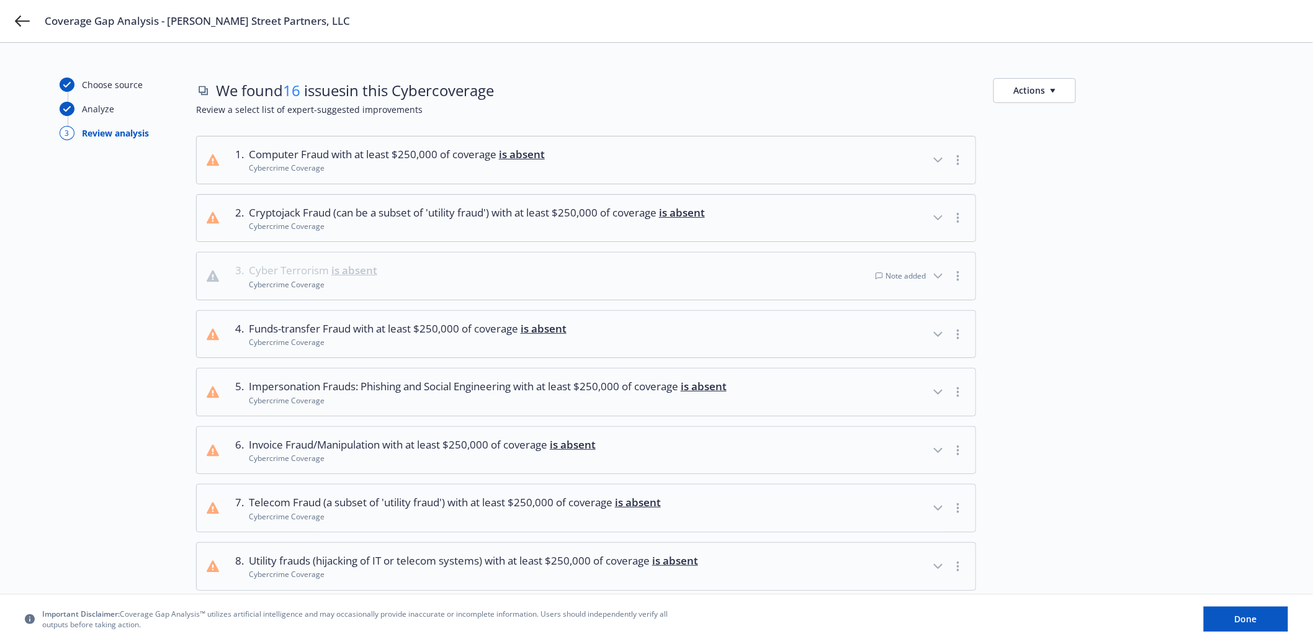
click at [936, 275] on icon "button" at bounding box center [938, 276] width 15 height 15
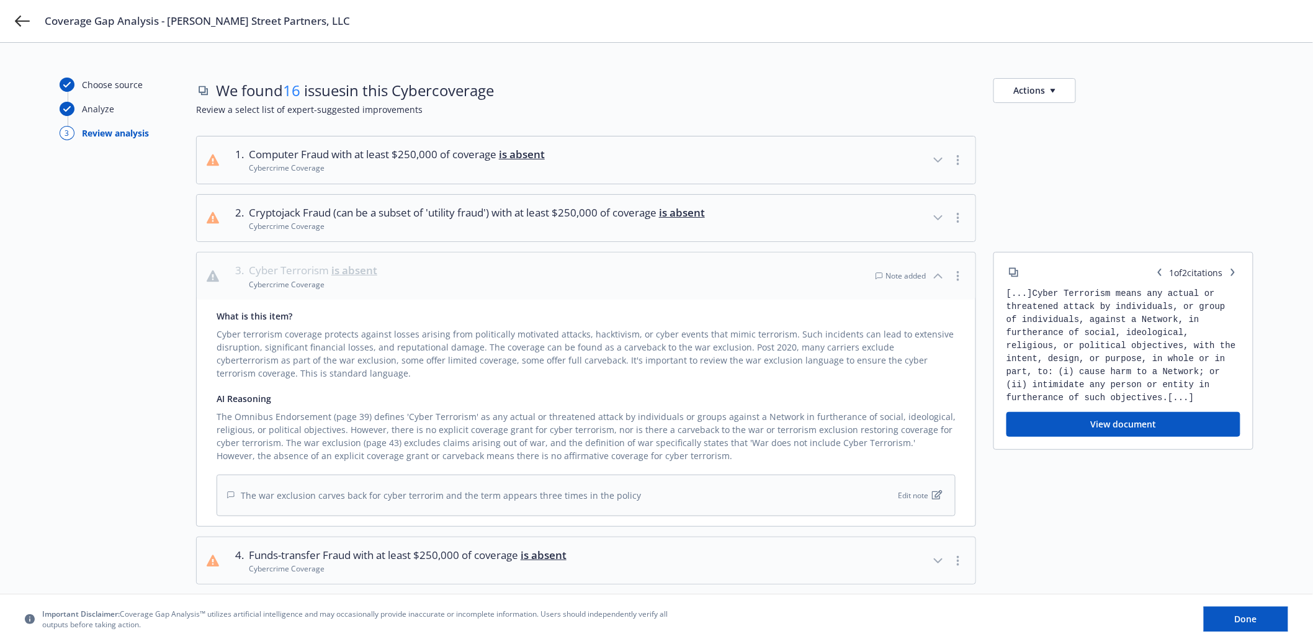
click at [1067, 97] on button "Actions" at bounding box center [1034, 90] width 83 height 25
click at [1063, 95] on button "Actions" at bounding box center [1034, 90] width 83 height 25
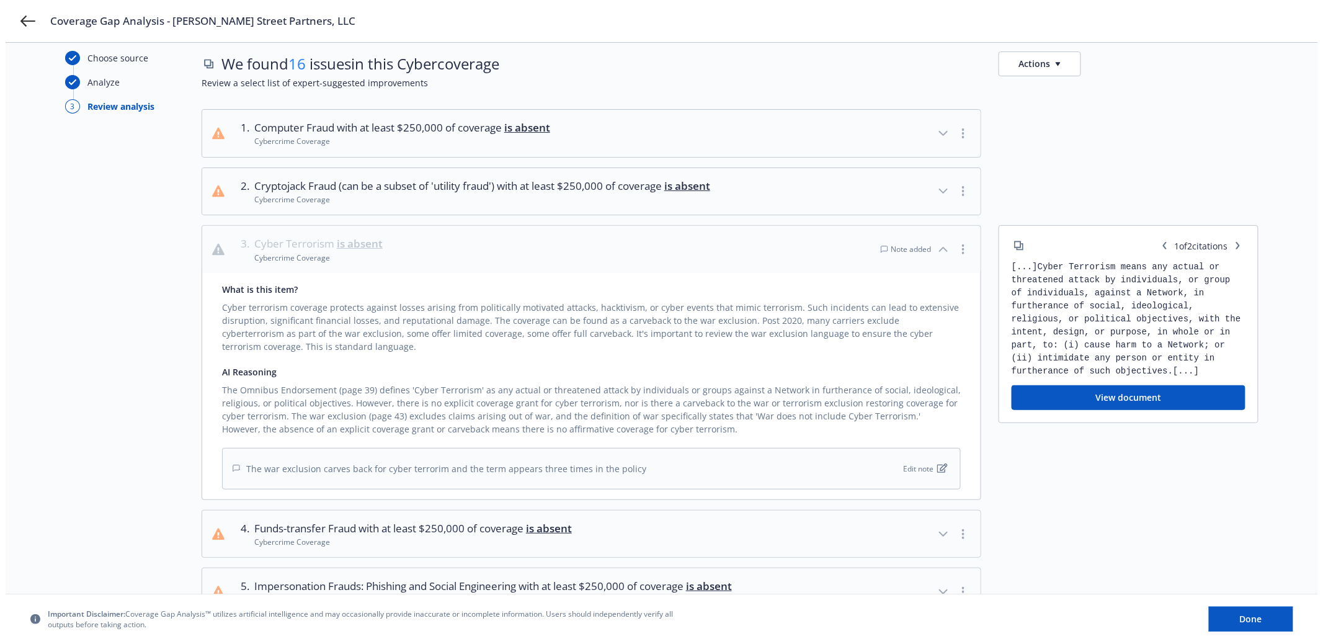
scroll to position [28, 0]
click at [1024, 388] on button "View document" at bounding box center [1123, 396] width 234 height 25
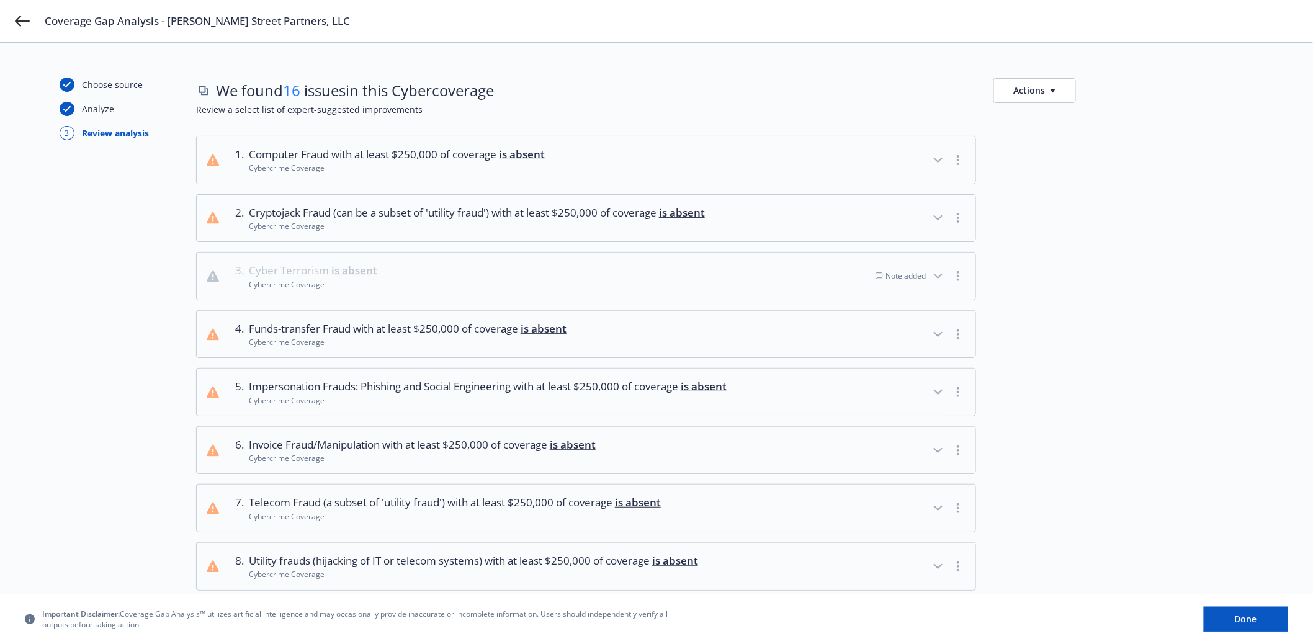
click at [916, 279] on div "Note added" at bounding box center [900, 276] width 50 height 11
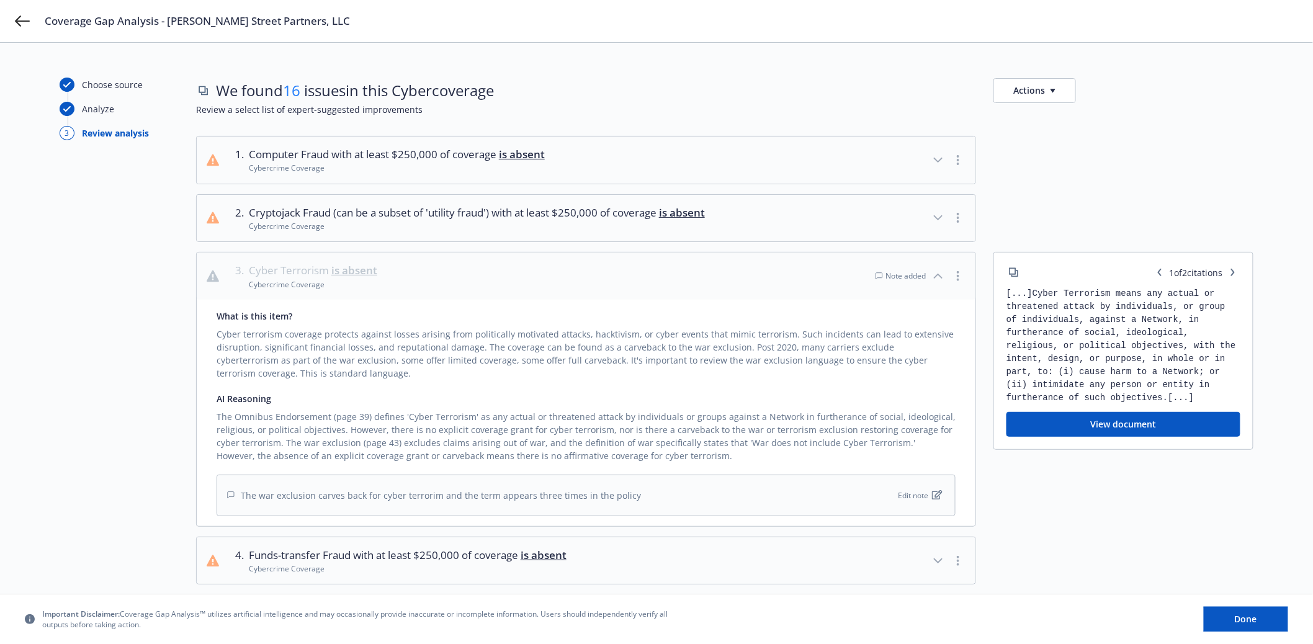
drag, startPoint x: 244, startPoint y: 210, endPoint x: 304, endPoint y: 257, distance: 76.4
drag, startPoint x: 212, startPoint y: 329, endPoint x: 317, endPoint y: 329, distance: 104.9
click at [317, 329] on div "What is this item? Cyber terrorism coverage protects against losses arising fro…" at bounding box center [586, 413] width 779 height 226
copy div "Cyber terrorism coverage"
